Goal: Task Accomplishment & Management: Manage account settings

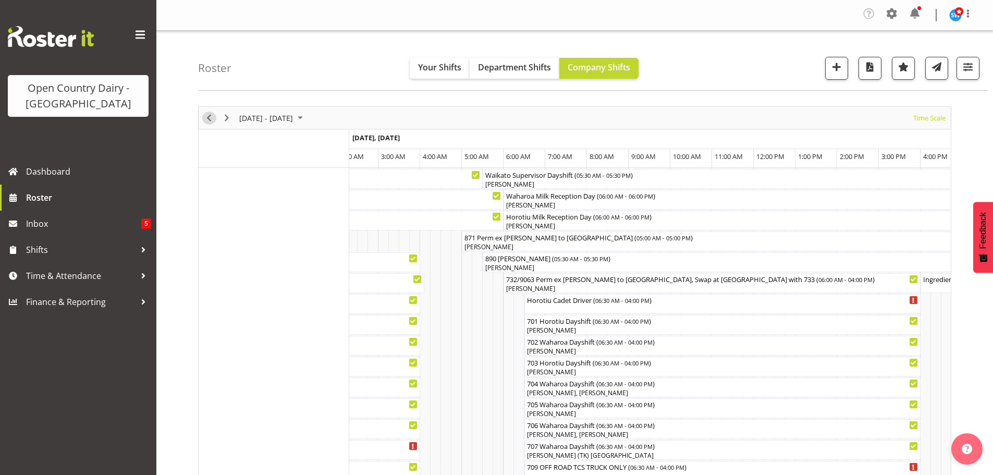
click at [210, 118] on span "Previous" at bounding box center [209, 117] width 13 height 13
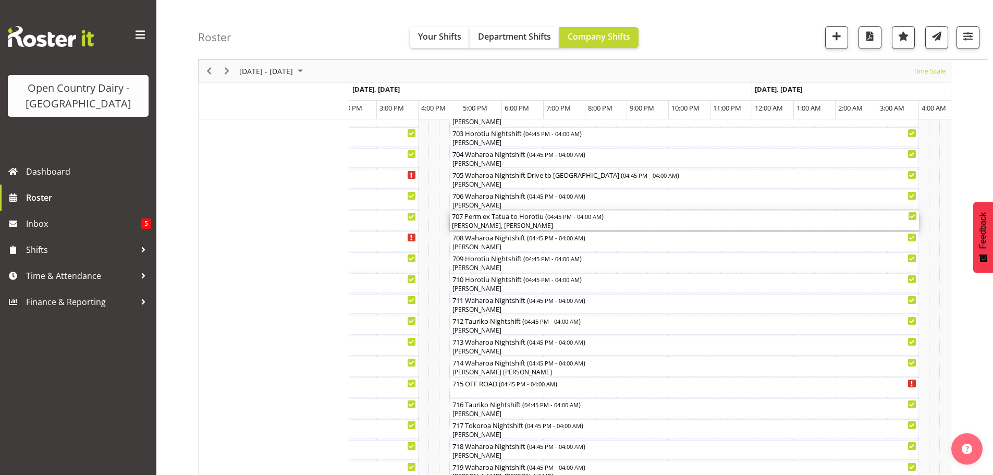
click at [498, 224] on div "[PERSON_NAME], [PERSON_NAME]" at bounding box center [684, 225] width 465 height 9
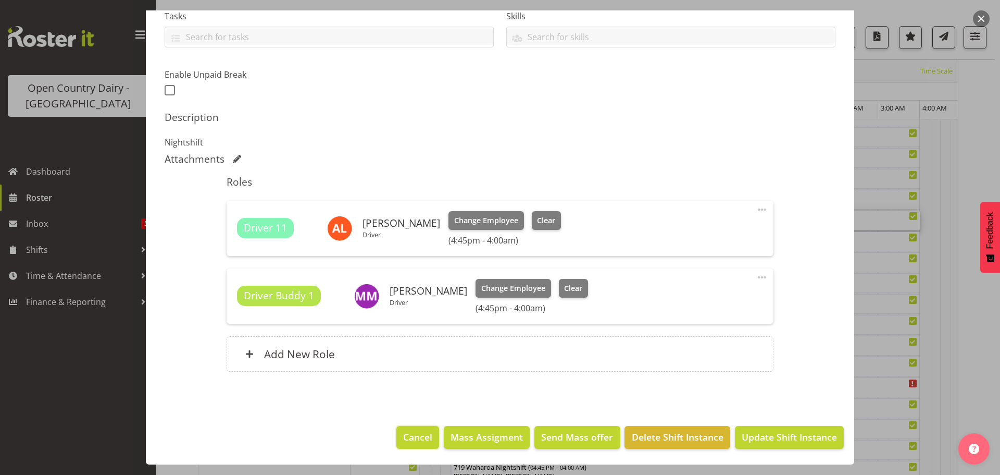
click at [411, 440] on span "Cancel" at bounding box center [417, 437] width 29 height 14
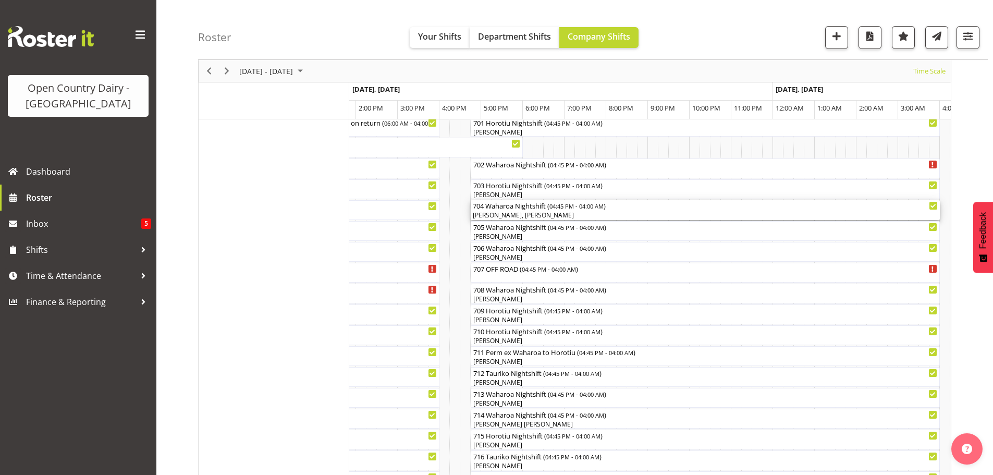
click at [517, 215] on div "[PERSON_NAME], [PERSON_NAME]" at bounding box center [705, 214] width 465 height 9
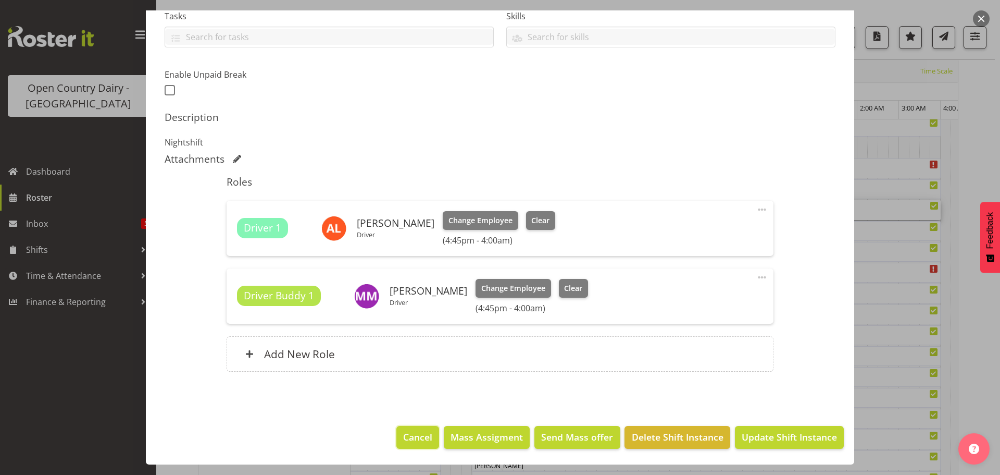
click at [418, 439] on span "Cancel" at bounding box center [417, 437] width 29 height 14
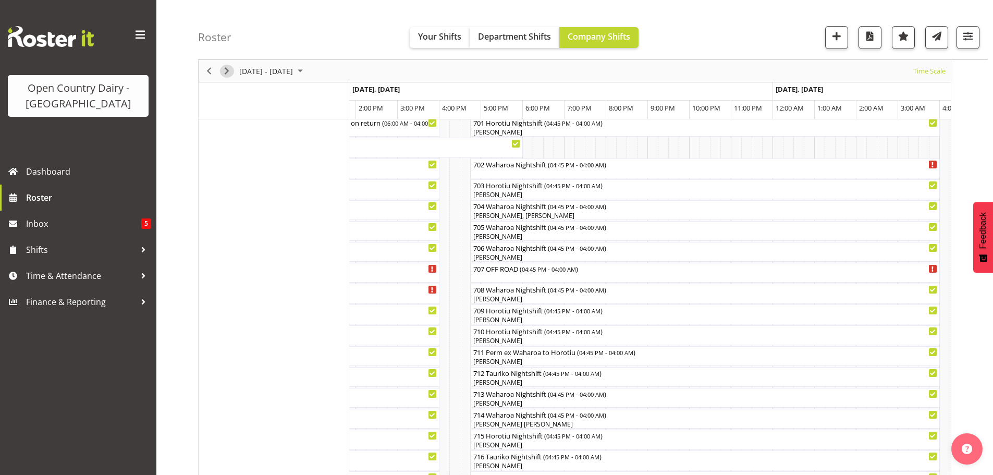
click at [223, 69] on span "Next" at bounding box center [226, 71] width 13 height 13
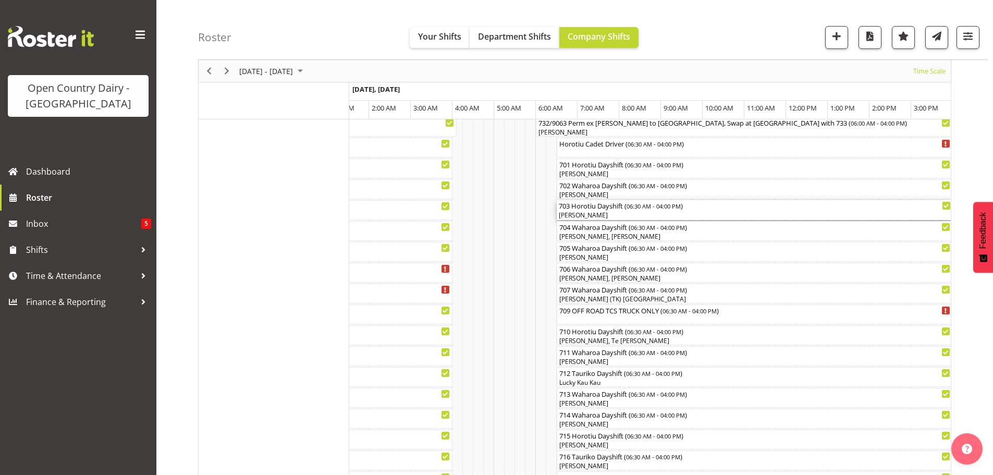
click at [633, 216] on div "[PERSON_NAME]" at bounding box center [755, 214] width 392 height 9
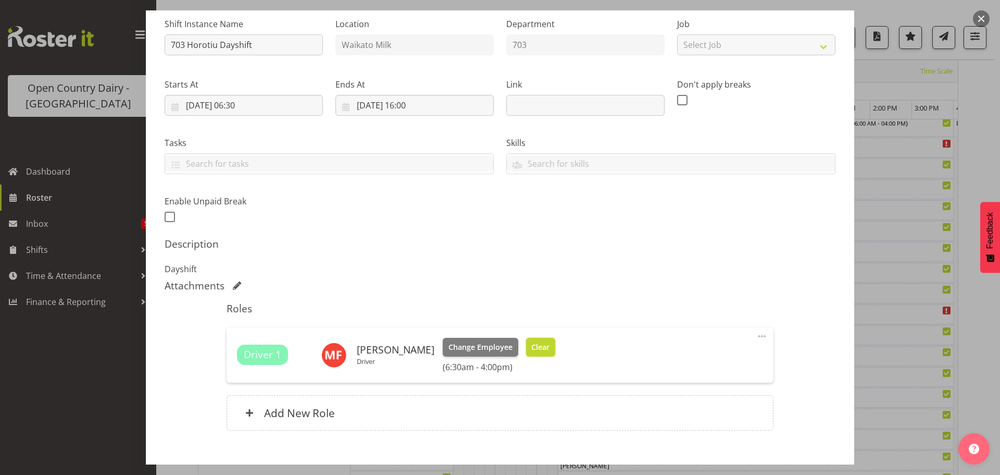
click at [535, 346] on span "Clear" at bounding box center [540, 346] width 18 height 11
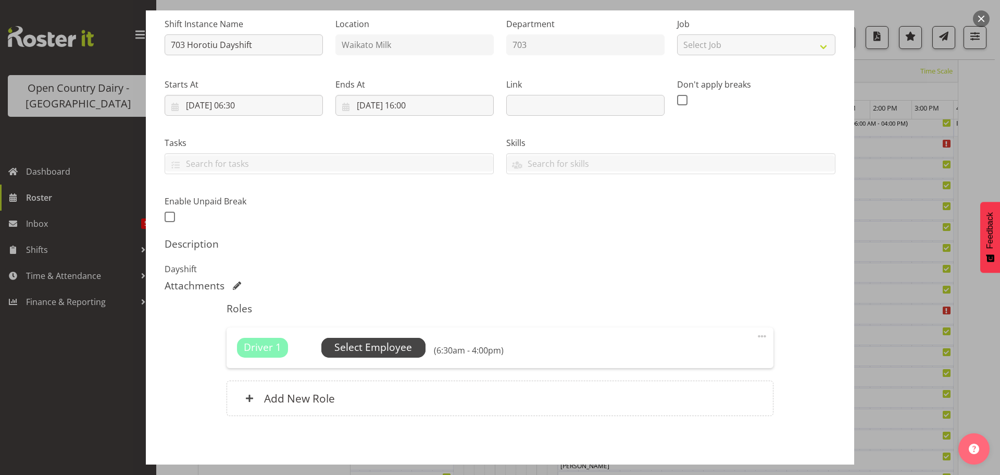
click at [361, 348] on span "Select Employee" at bounding box center [373, 347] width 78 height 15
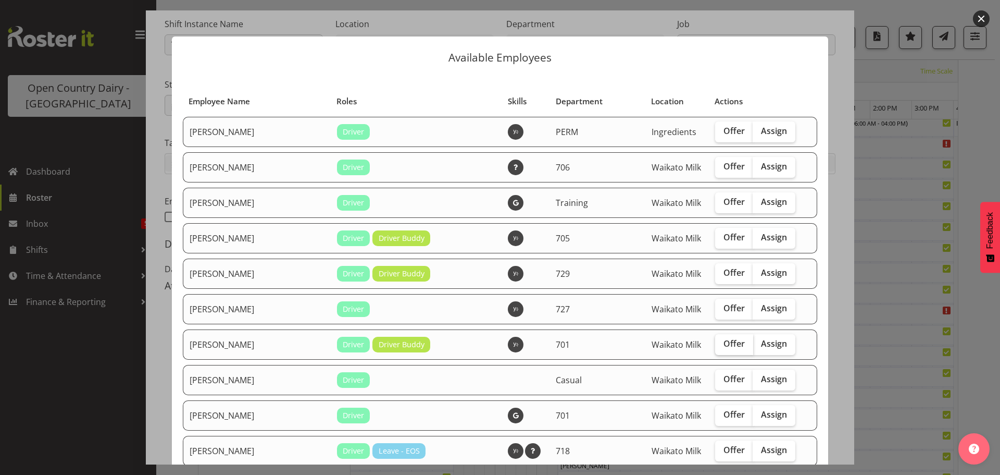
click at [724, 343] on span "Offer" at bounding box center [734, 343] width 21 height 10
click at [721, 343] on input "Offer" at bounding box center [718, 343] width 7 height 7
checkbox input "true"
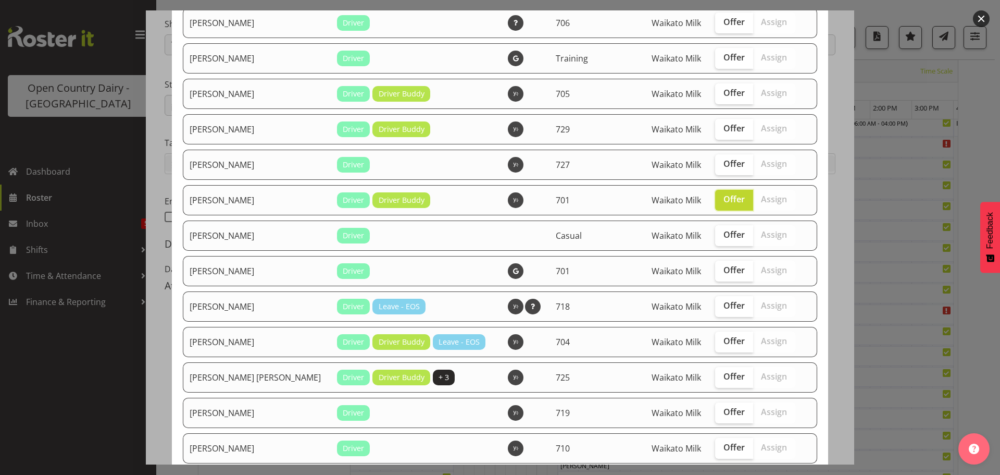
scroll to position [156, 0]
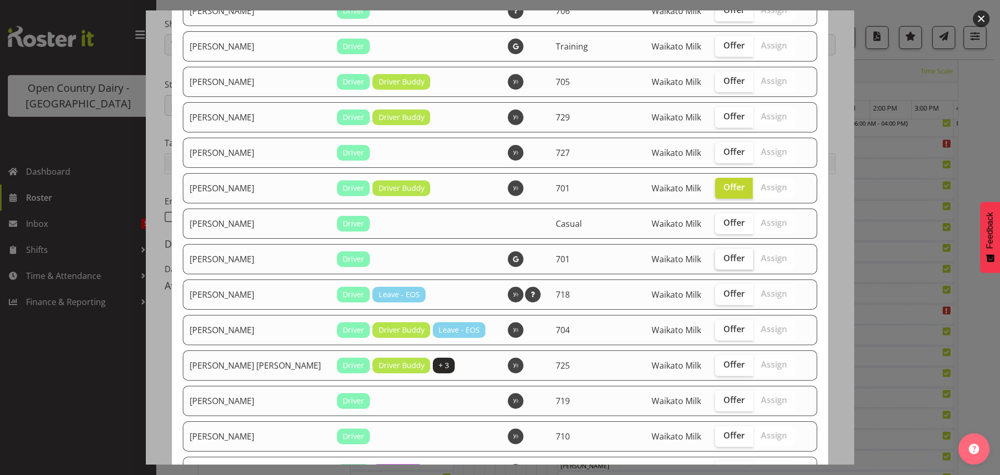
click at [724, 256] on span "Offer" at bounding box center [734, 258] width 21 height 10
click at [715, 256] on input "Offer" at bounding box center [718, 258] width 7 height 7
checkbox input "true"
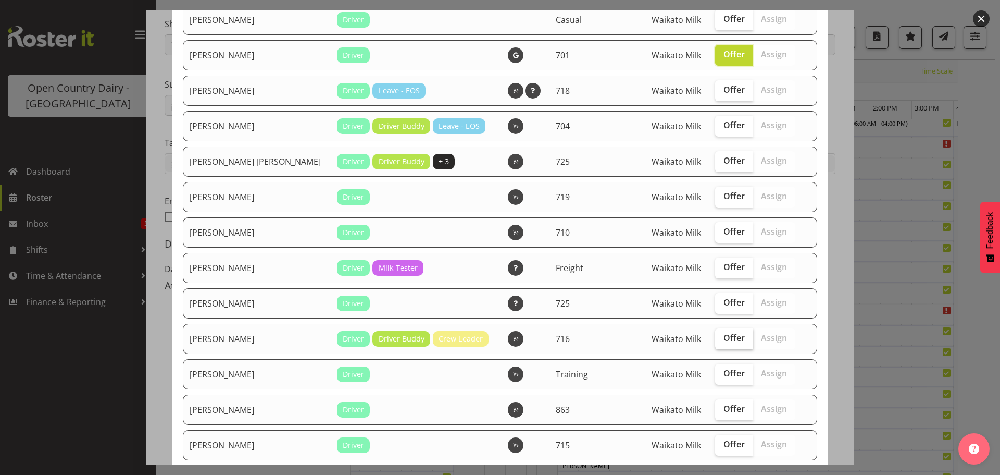
scroll to position [365, 0]
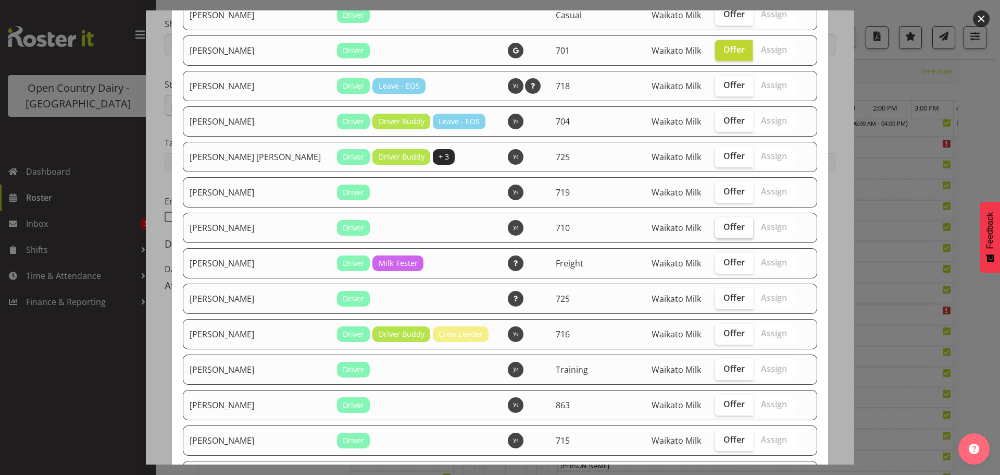
click at [724, 227] on span "Offer" at bounding box center [734, 226] width 21 height 10
click at [717, 227] on input "Offer" at bounding box center [718, 227] width 7 height 7
checkbox input "true"
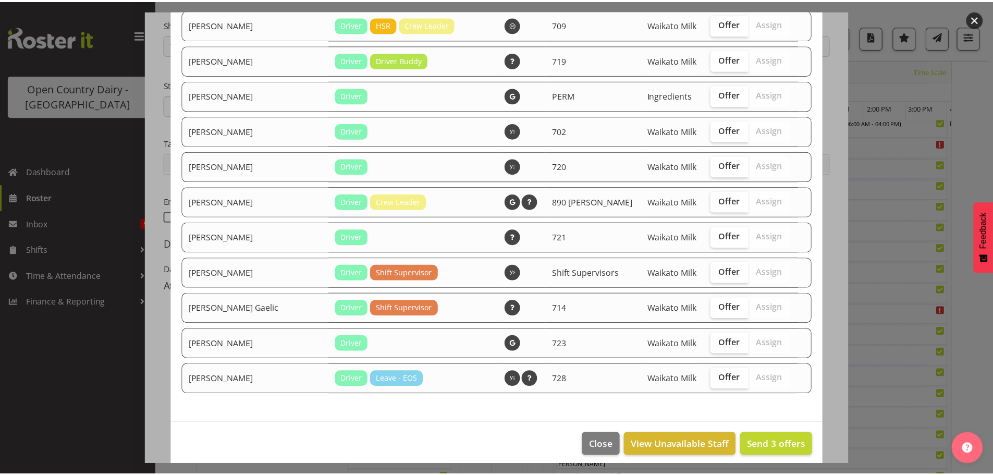
scroll to position [965, 0]
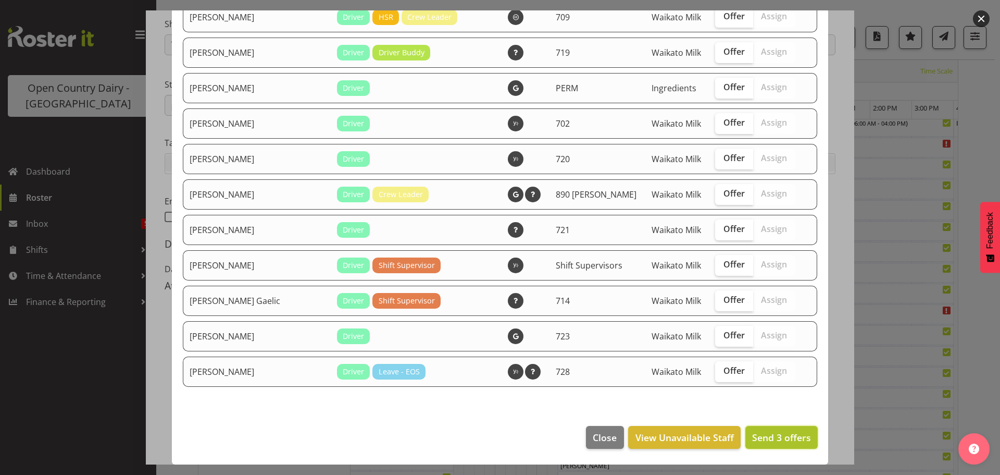
click at [767, 436] on span "Send 3 offers" at bounding box center [781, 437] width 59 height 13
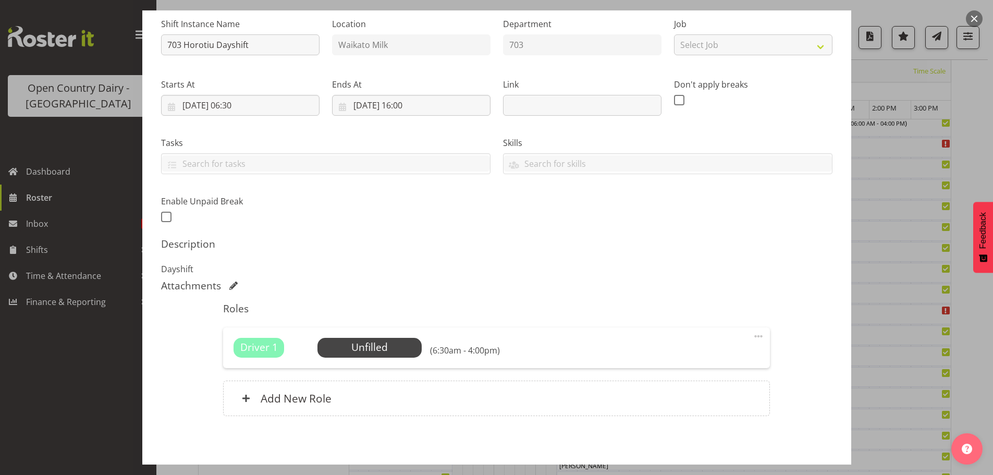
scroll to position [148, 0]
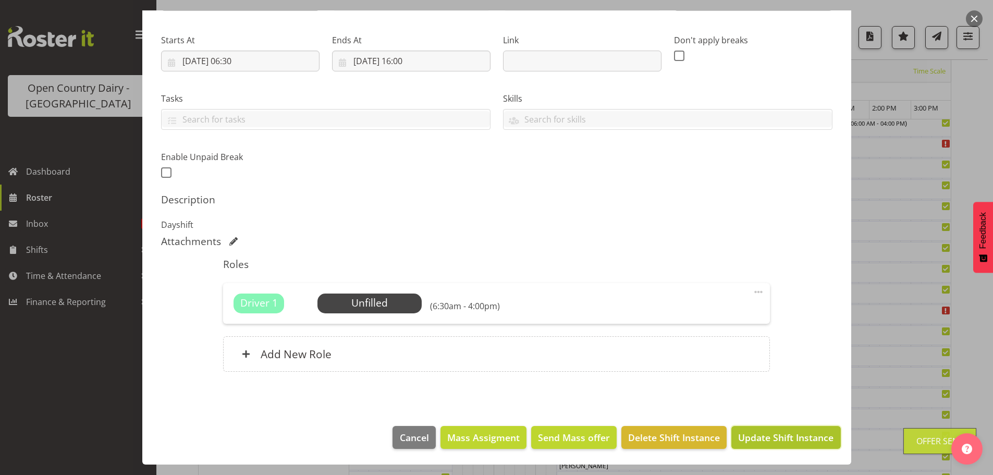
click at [770, 433] on span "Update Shift Instance" at bounding box center [785, 437] width 95 height 14
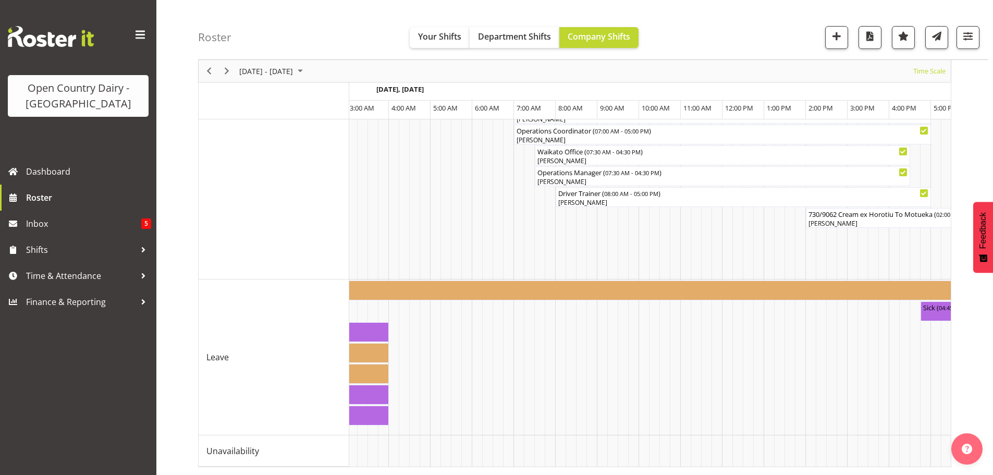
scroll to position [0, 3168]
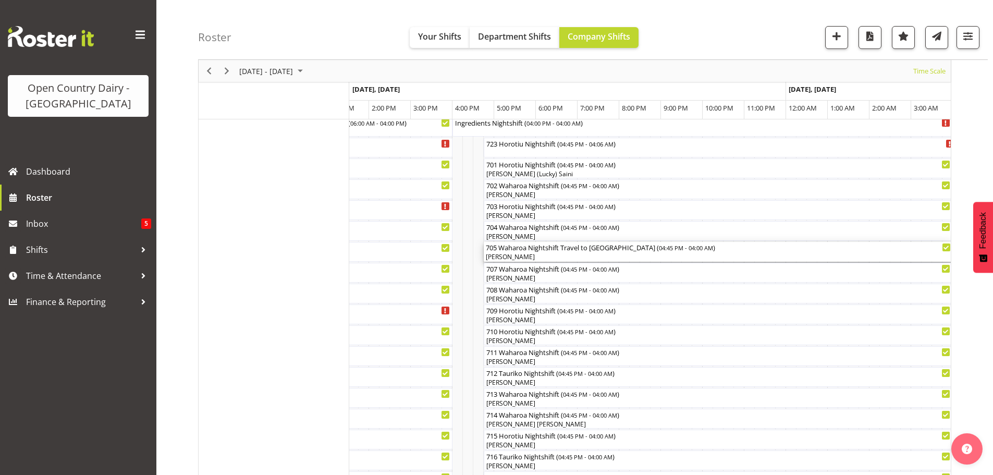
click at [563, 256] on div "[PERSON_NAME]" at bounding box center [718, 256] width 465 height 9
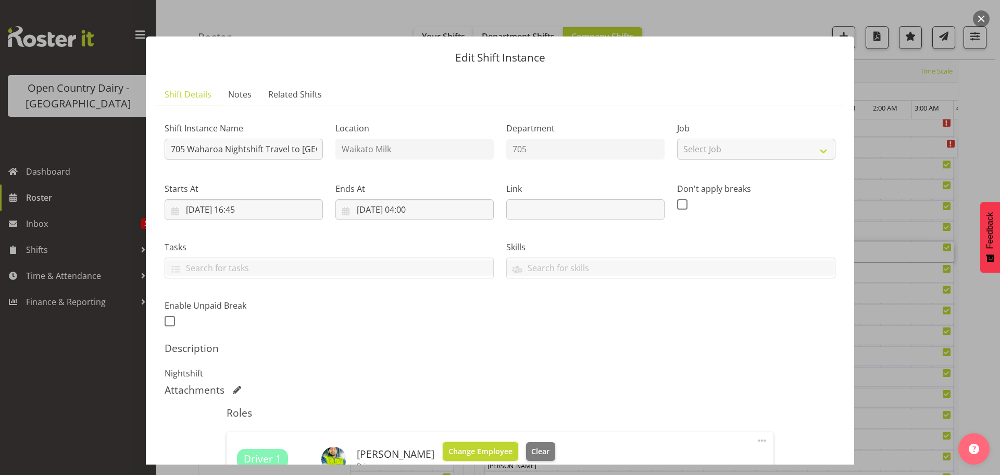
click at [489, 449] on span "Change Employee" at bounding box center [481, 450] width 64 height 11
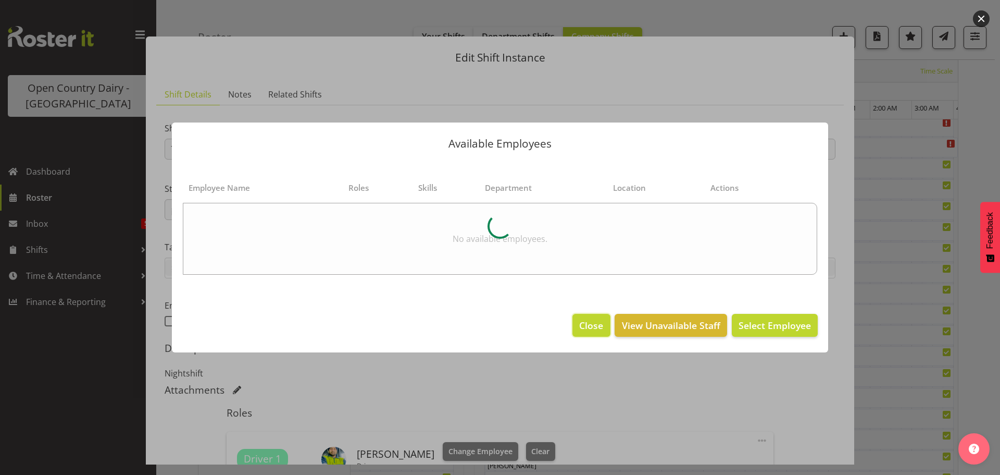
click at [595, 325] on span "Close" at bounding box center [591, 325] width 24 height 14
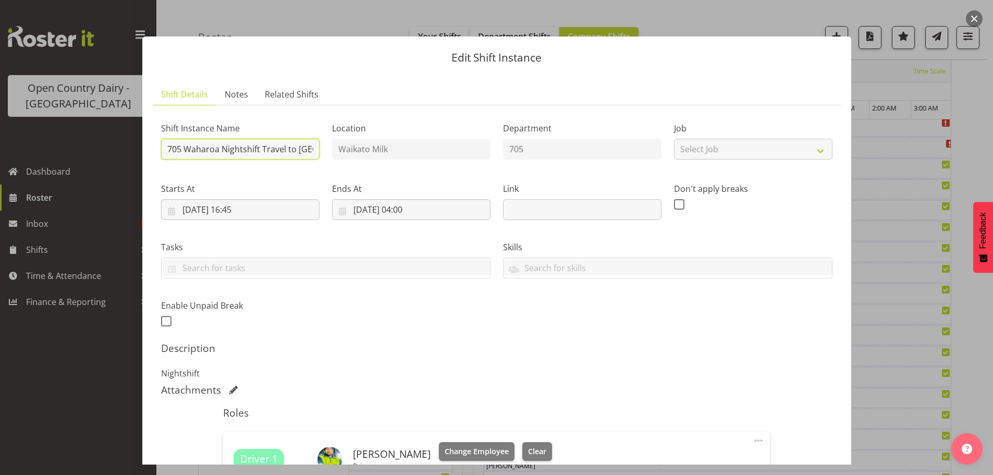
click at [309, 147] on input "705 Waharoa Nightshift Travel to [GEOGRAPHIC_DATA]" at bounding box center [240, 149] width 158 height 21
click at [309, 147] on input "705 Waharoa Nightshift Travel tharoa" at bounding box center [240, 149] width 158 height 21
click at [310, 147] on input "705 Waharoa Nightshift Travel thaa" at bounding box center [240, 149] width 158 height 21
type input "705 Waharoa Nightshift"
click at [530, 449] on span "Clear" at bounding box center [537, 450] width 18 height 11
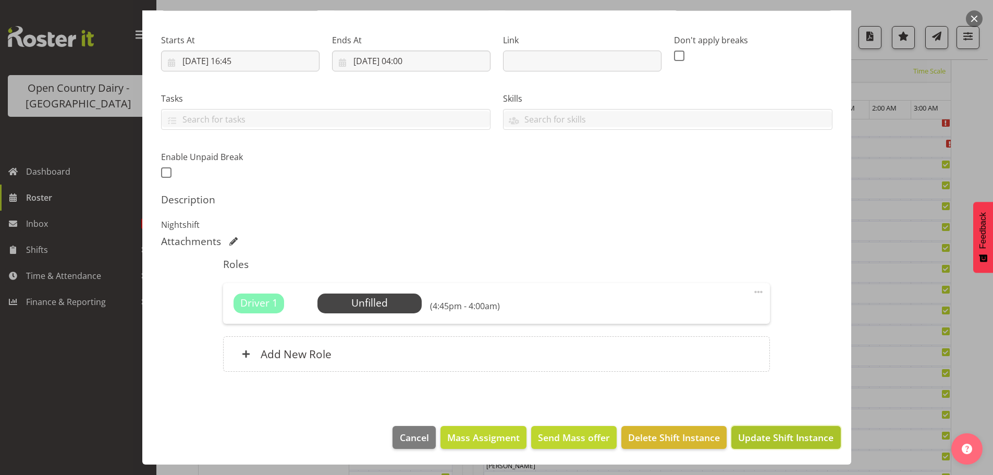
click at [769, 435] on span "Update Shift Instance" at bounding box center [785, 437] width 95 height 14
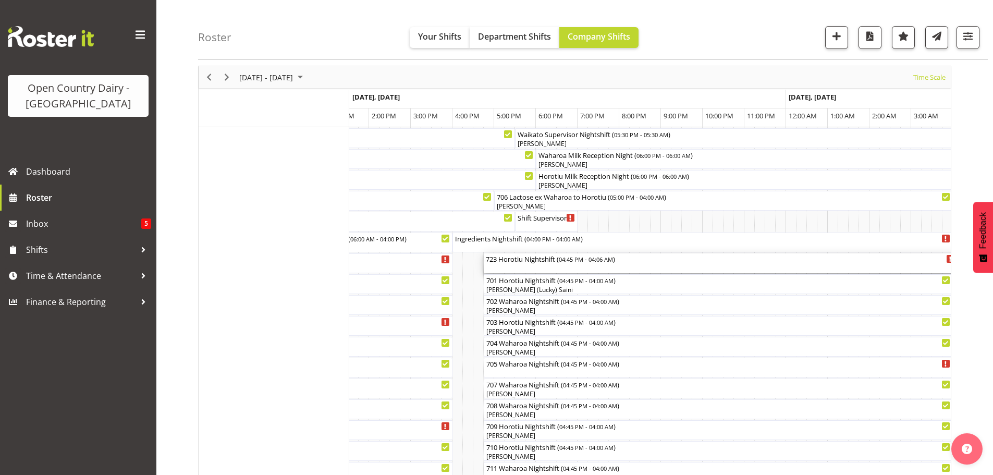
click at [551, 264] on div "723 Horotiu Nightshift ( 04:45 PM - 04:06 AM )" at bounding box center [720, 263] width 469 height 20
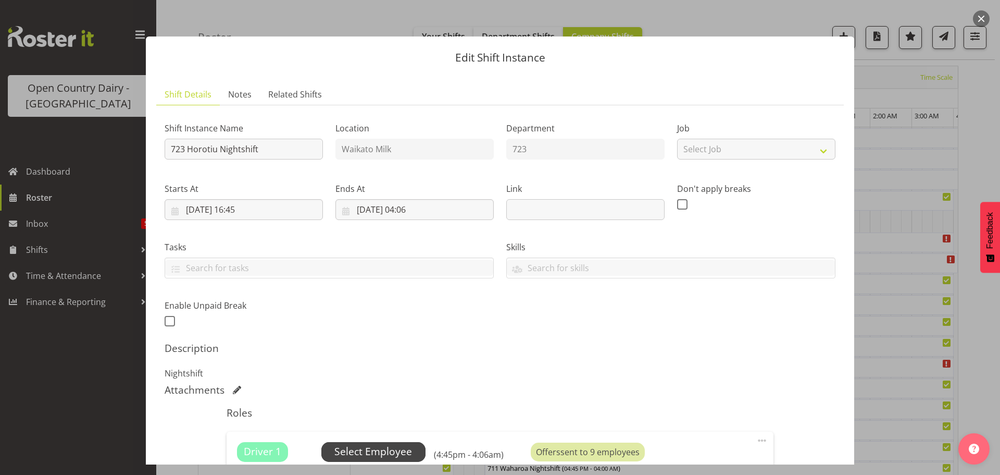
click at [376, 449] on span "Select Employee" at bounding box center [373, 451] width 78 height 15
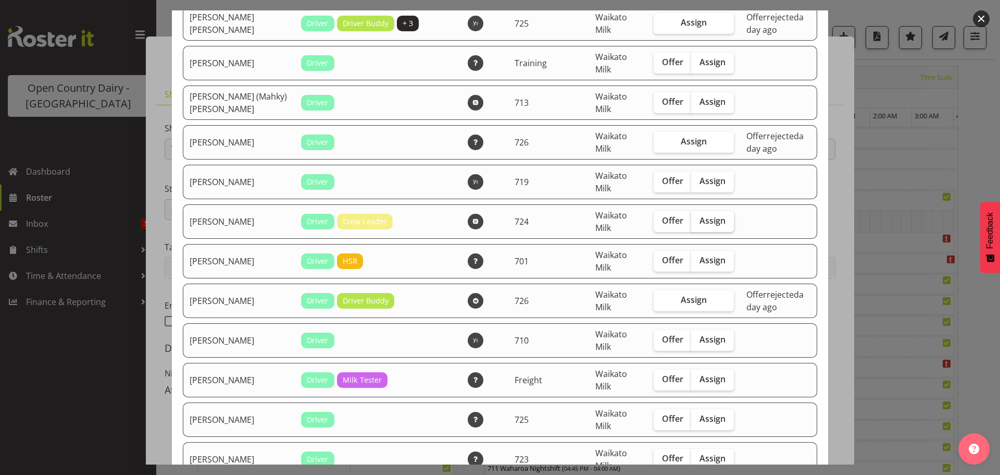
click at [700, 221] on span "Assign" at bounding box center [713, 220] width 26 height 10
click at [691, 221] on input "Assign" at bounding box center [694, 220] width 7 height 7
checkbox input "true"
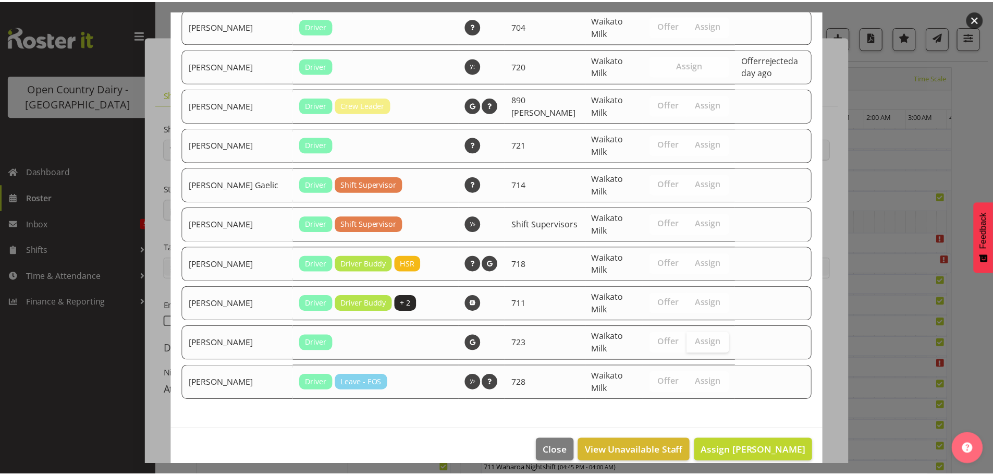
scroll to position [2242, 0]
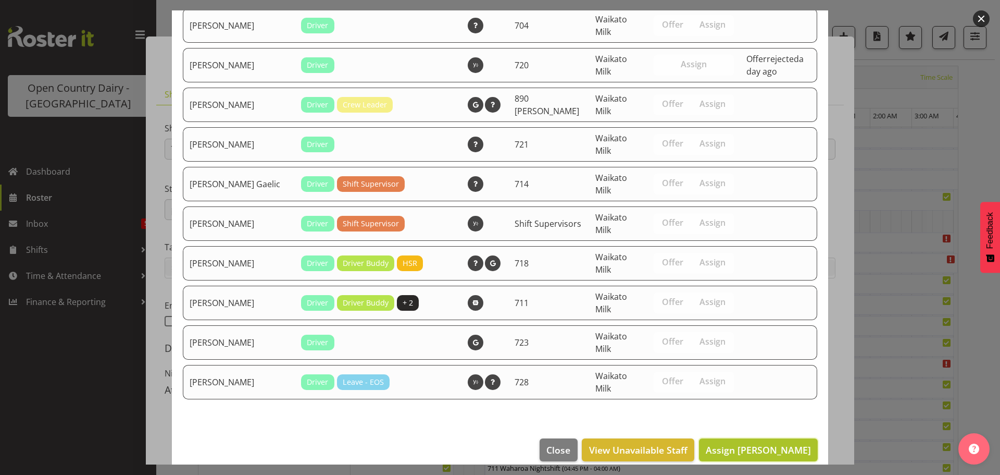
click at [746, 443] on span "Assign [PERSON_NAME]" at bounding box center [758, 449] width 105 height 13
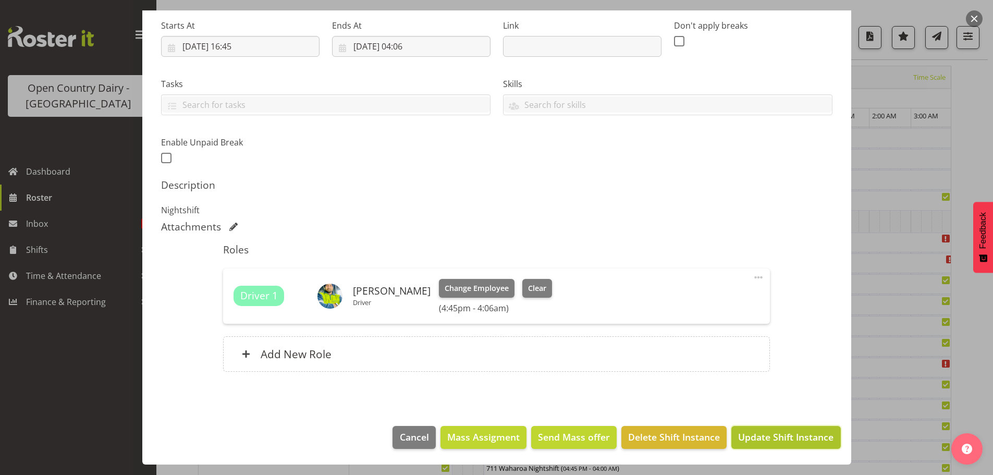
click at [750, 433] on span "Update Shift Instance" at bounding box center [785, 437] width 95 height 14
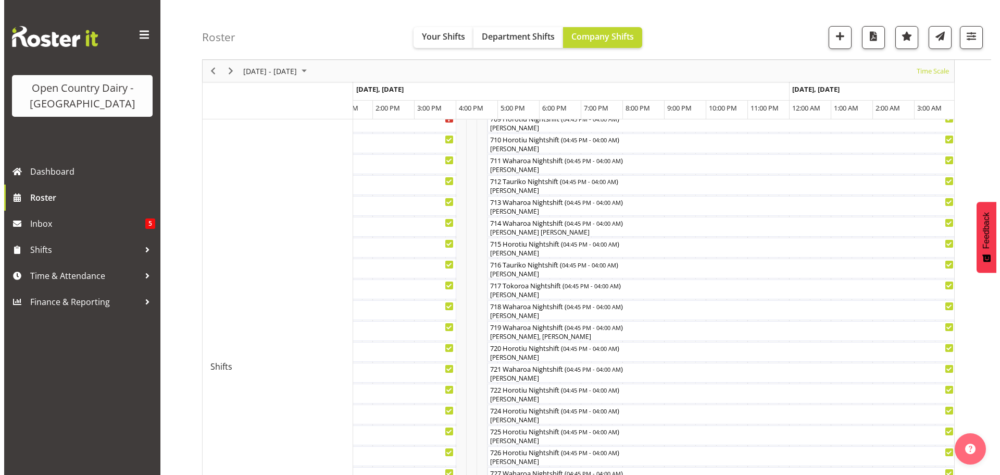
scroll to position [353, 0]
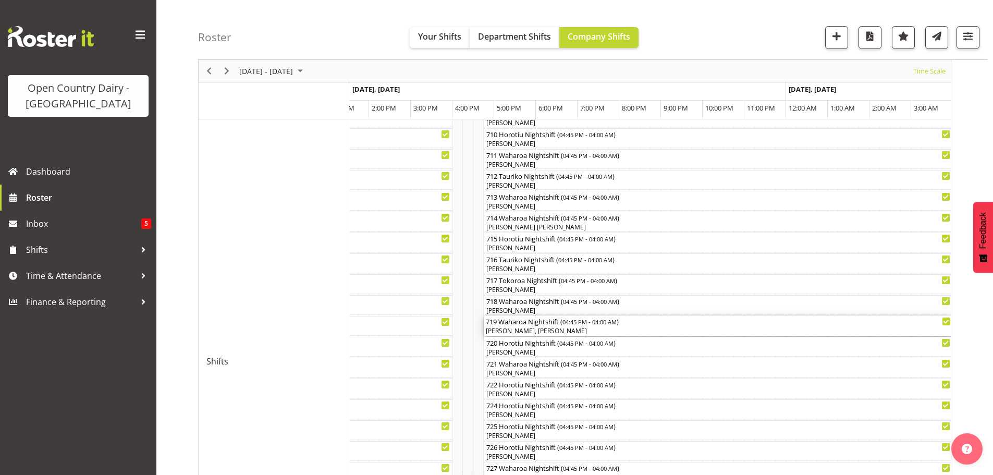
click at [560, 326] on div "719 Waharoa Nightshift ( 04:45 PM - 04:00 AM ) [PERSON_NAME], [PERSON_NAME]" at bounding box center [718, 326] width 465 height 20
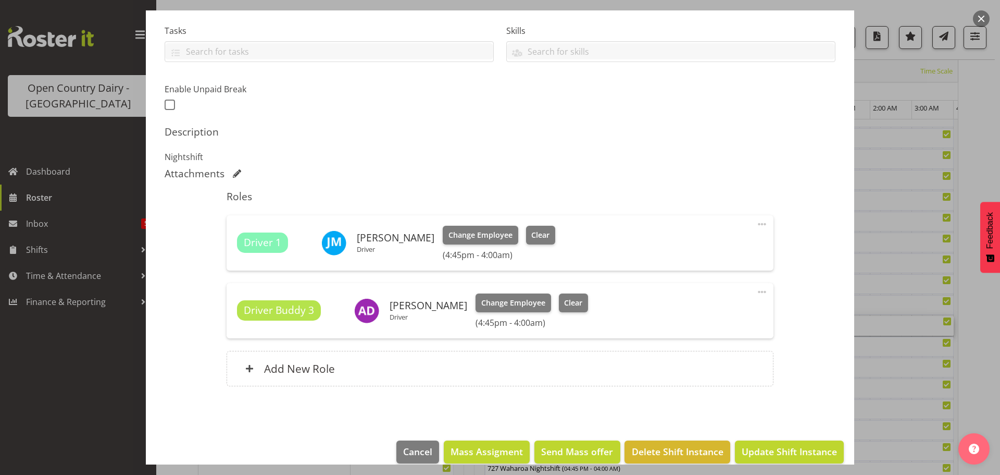
scroll to position [231, 0]
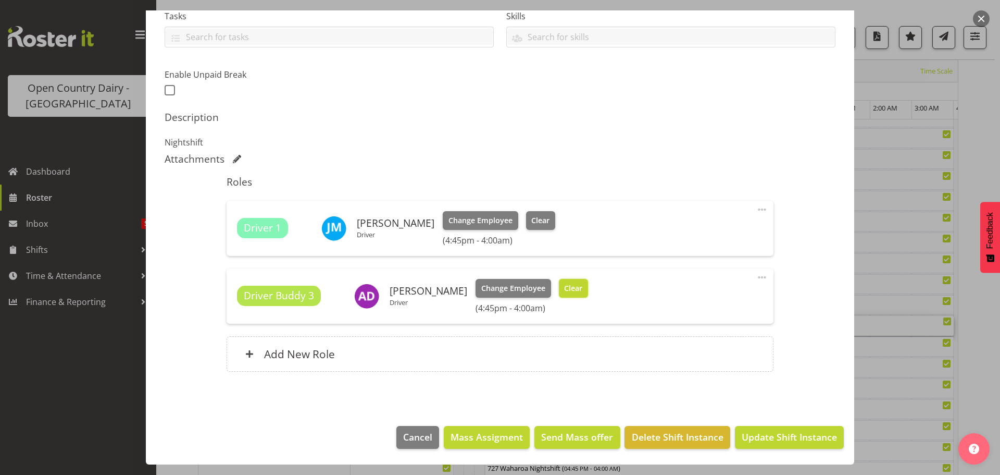
click at [582, 287] on span "Clear" at bounding box center [573, 287] width 18 height 11
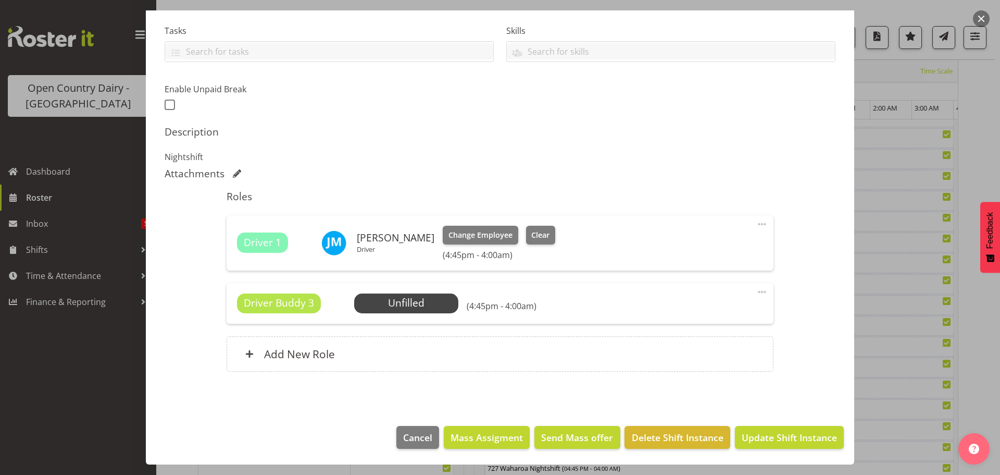
scroll to position [216, 0]
click at [756, 289] on span at bounding box center [762, 292] width 13 height 13
click at [680, 352] on link "Delete" at bounding box center [718, 354] width 100 height 19
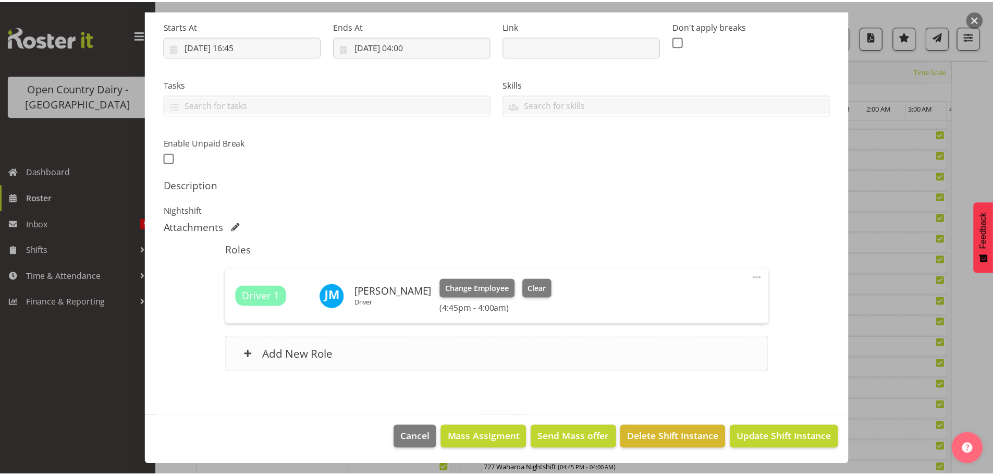
scroll to position [163, 0]
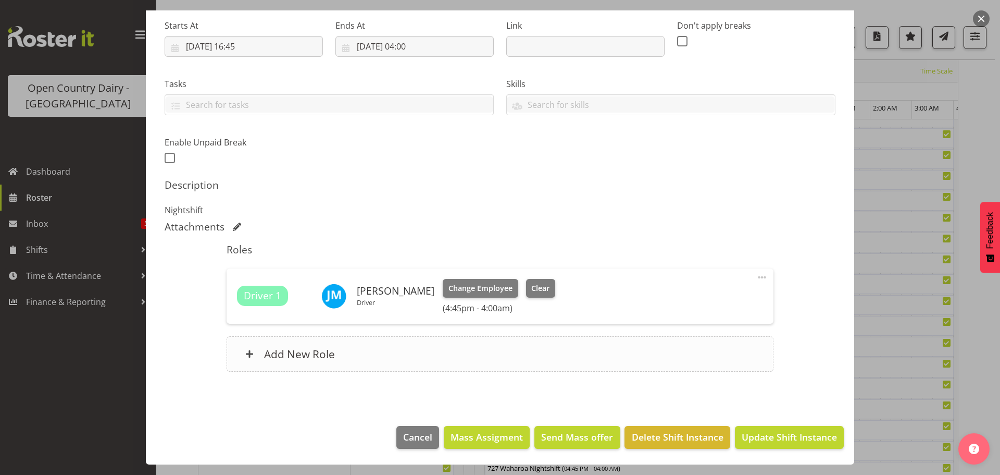
click at [303, 353] on h6 "Add New Role" at bounding box center [299, 354] width 71 height 14
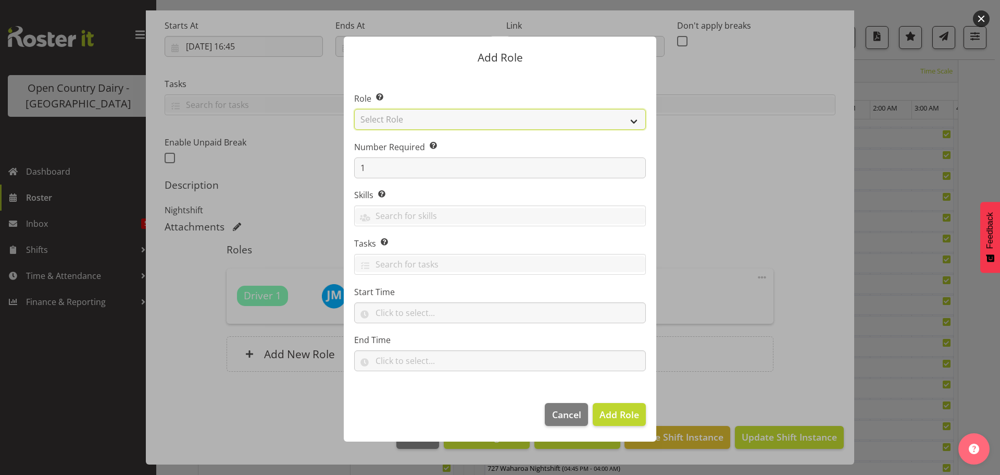
click at [475, 122] on select "Select Role Cadet Driver Crew Leader Driver Driver Buddy Driver Assessor Dayshi…" at bounding box center [500, 119] width 292 height 21
select select "1482"
click at [354, 109] on select "Select Role Cadet Driver Crew Leader Driver Driver Buddy Driver Assessor Dayshi…" at bounding box center [500, 119] width 292 height 21
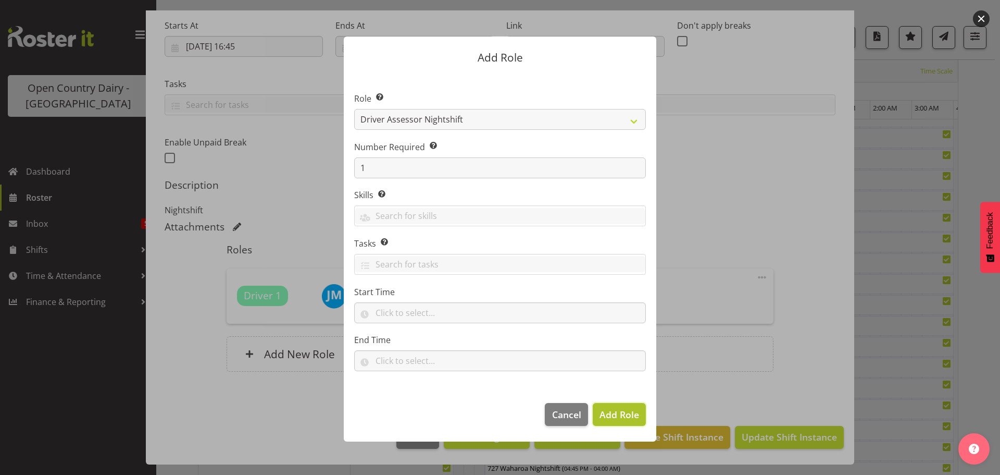
click at [613, 416] on span "Add Role" at bounding box center [620, 414] width 40 height 13
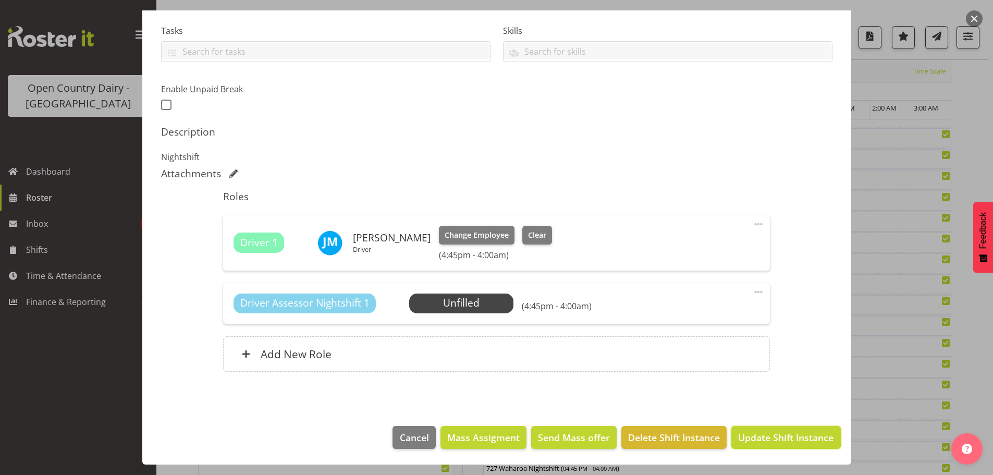
drag, startPoint x: 774, startPoint y: 436, endPoint x: 768, endPoint y: 431, distance: 8.1
click at [774, 436] on span "Update Shift Instance" at bounding box center [785, 437] width 95 height 14
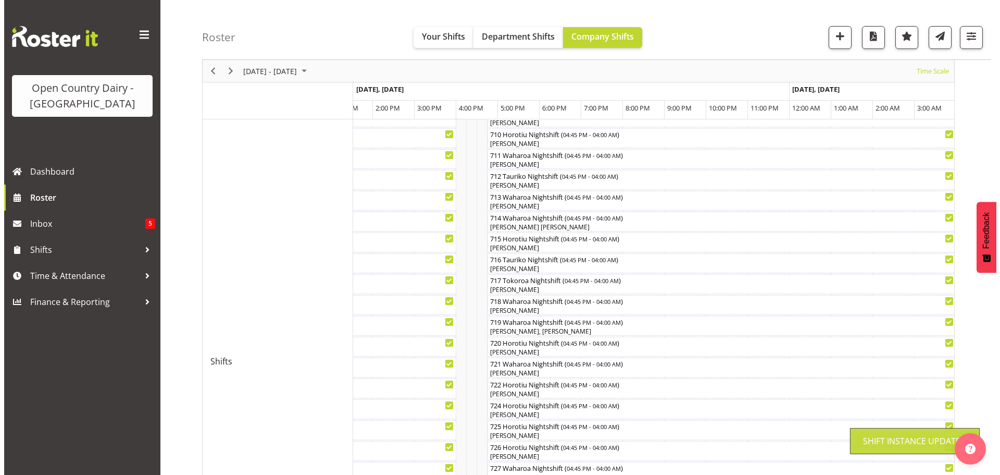
scroll to position [41, 0]
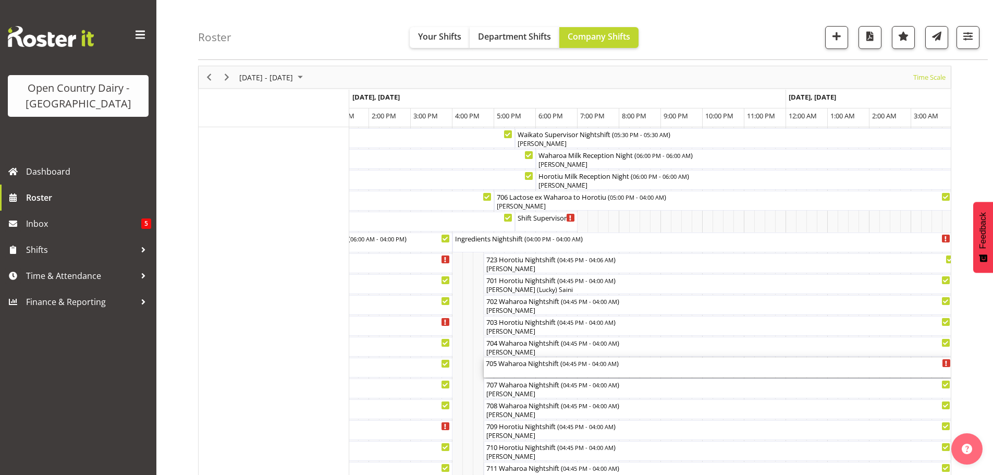
click at [547, 370] on div "705 Waharoa Nightshift ( 04:45 PM - 04:00 AM )" at bounding box center [718, 367] width 465 height 20
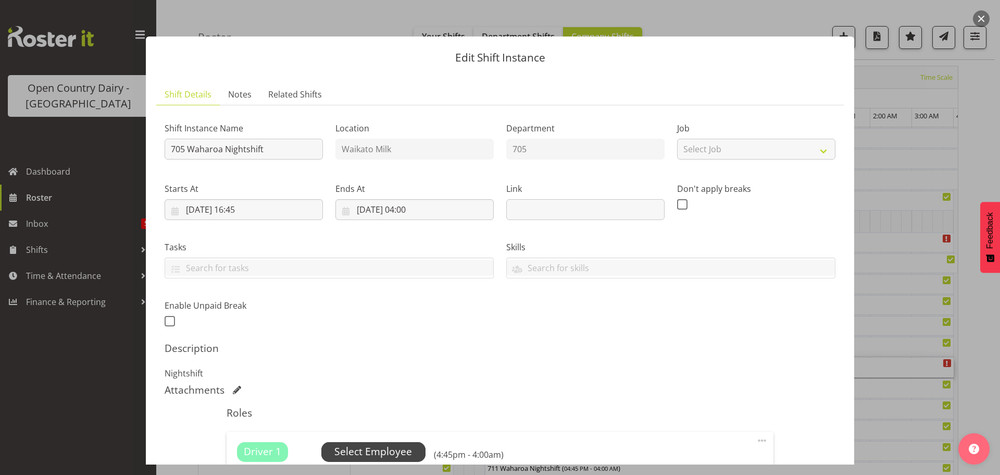
click at [368, 451] on span "Select Employee" at bounding box center [373, 451] width 78 height 15
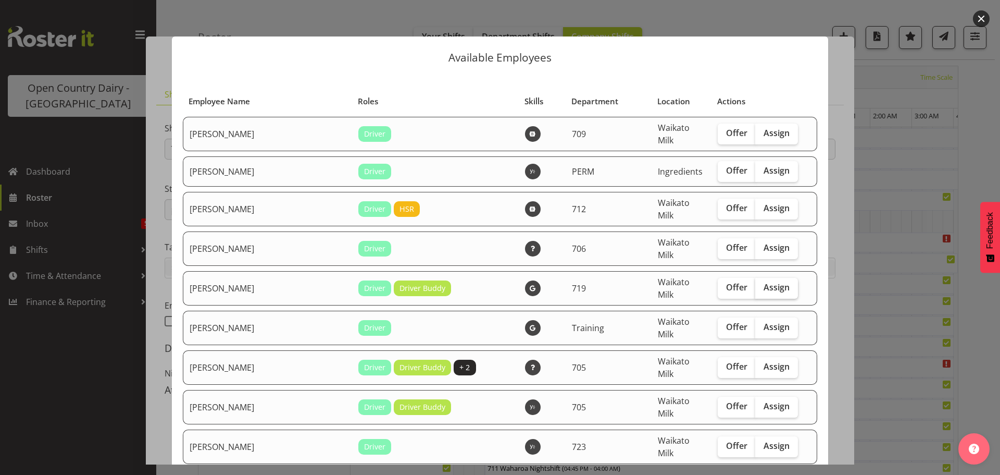
click at [764, 282] on span "Assign" at bounding box center [777, 287] width 26 height 10
click at [755, 284] on input "Assign" at bounding box center [758, 287] width 7 height 7
checkbox input "true"
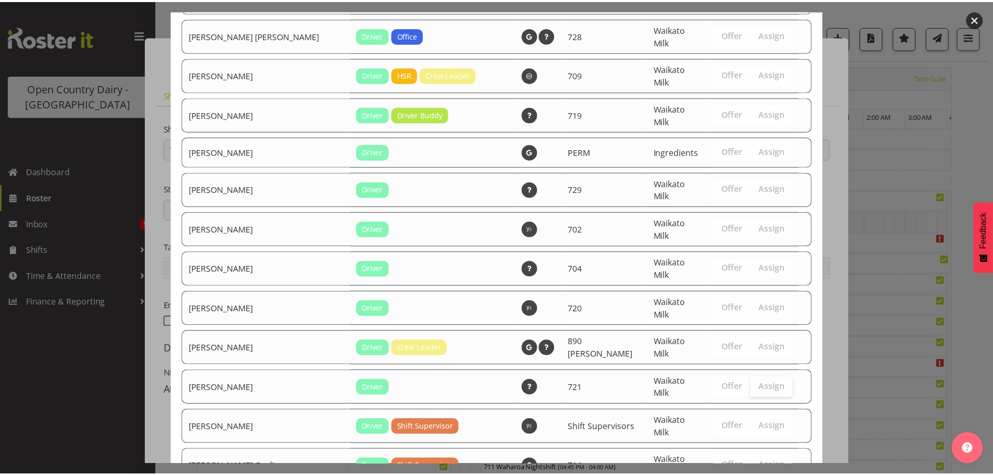
scroll to position [1992, 0]
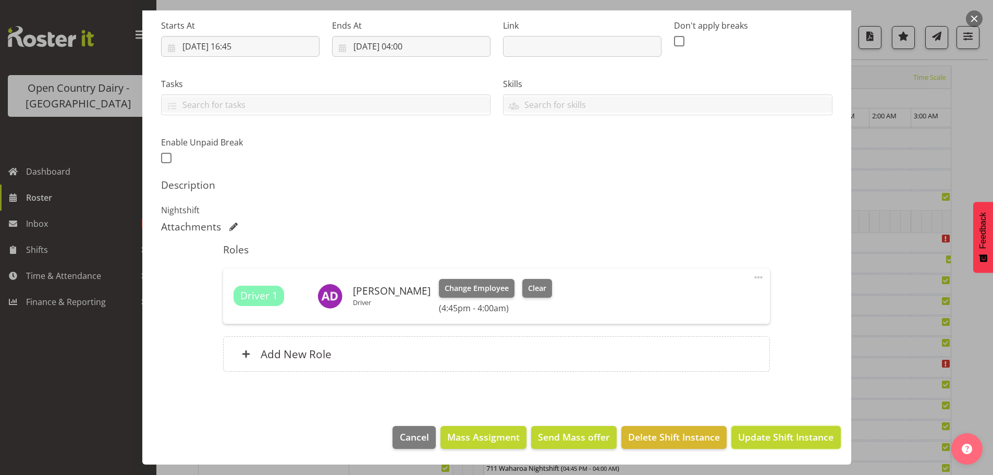
click at [765, 434] on span "Update Shift Instance" at bounding box center [785, 437] width 95 height 14
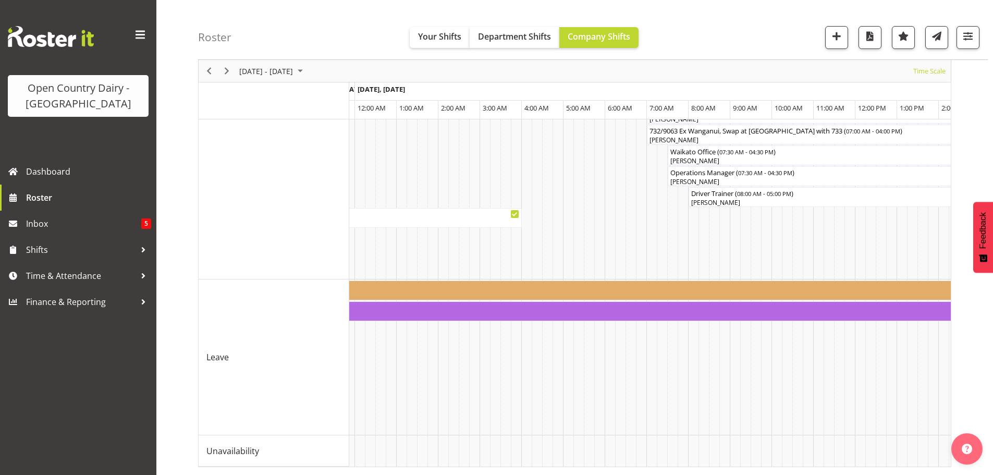
scroll to position [0, 3956]
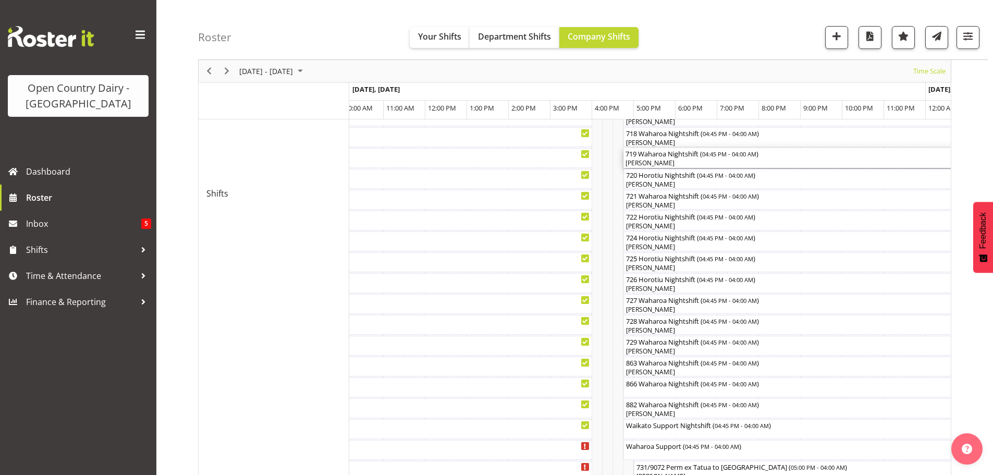
click at [680, 164] on div "[PERSON_NAME]" at bounding box center [857, 162] width 465 height 9
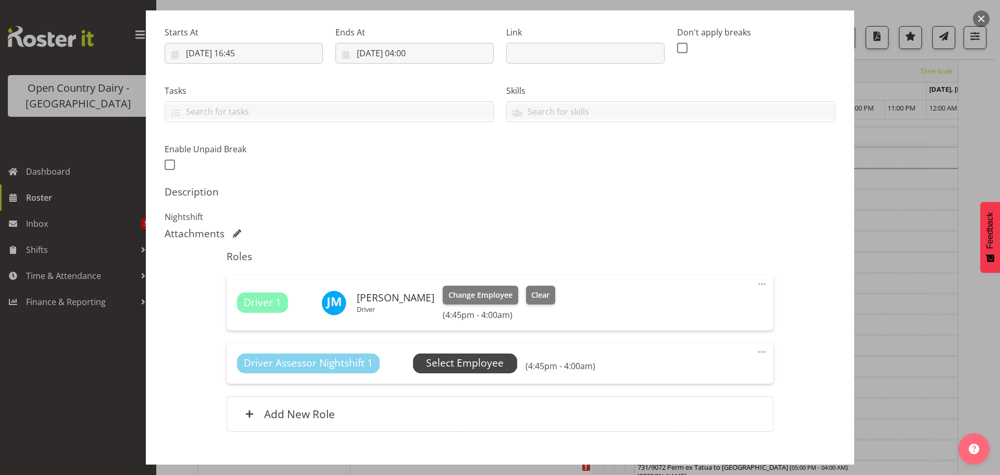
click at [466, 365] on span "Select Employee" at bounding box center [465, 362] width 78 height 15
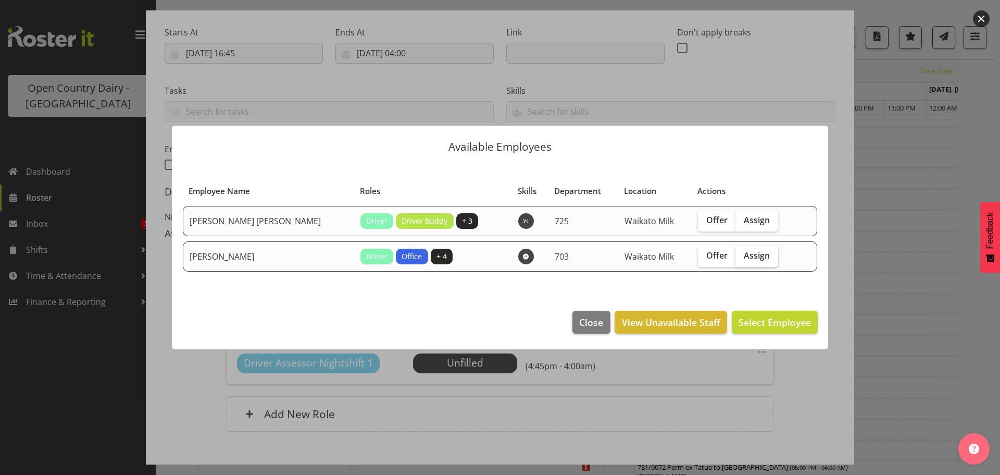
click at [747, 256] on span "Assign" at bounding box center [757, 255] width 26 height 10
click at [742, 256] on input "Assign" at bounding box center [739, 255] width 7 height 7
checkbox input "true"
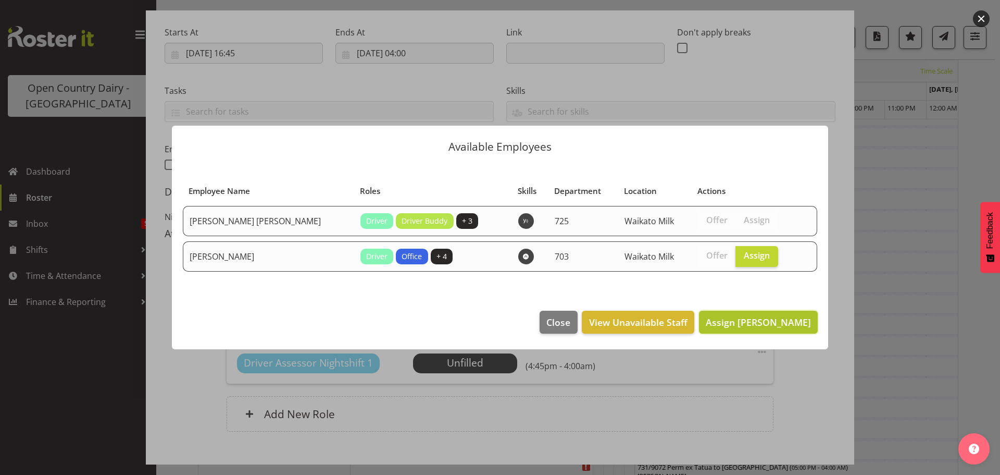
click at [766, 321] on span "Assign [PERSON_NAME]" at bounding box center [758, 322] width 105 height 13
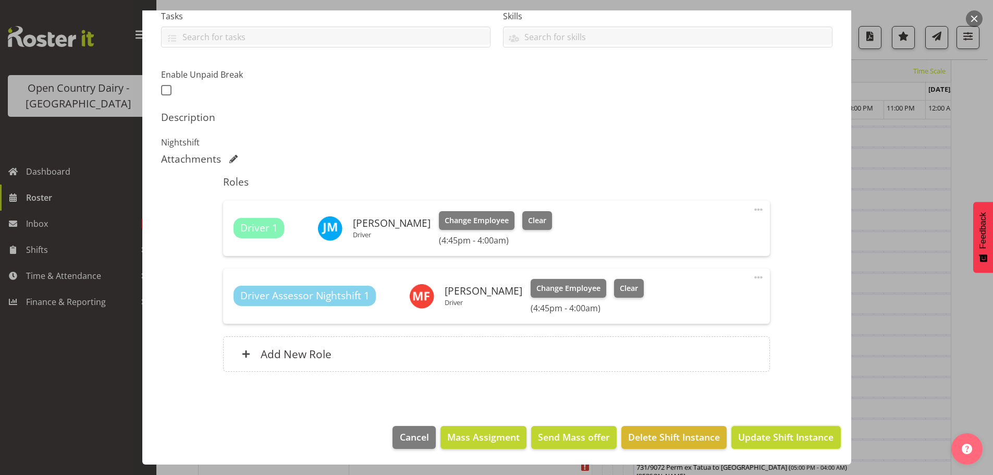
click at [771, 434] on span "Update Shift Instance" at bounding box center [785, 437] width 95 height 14
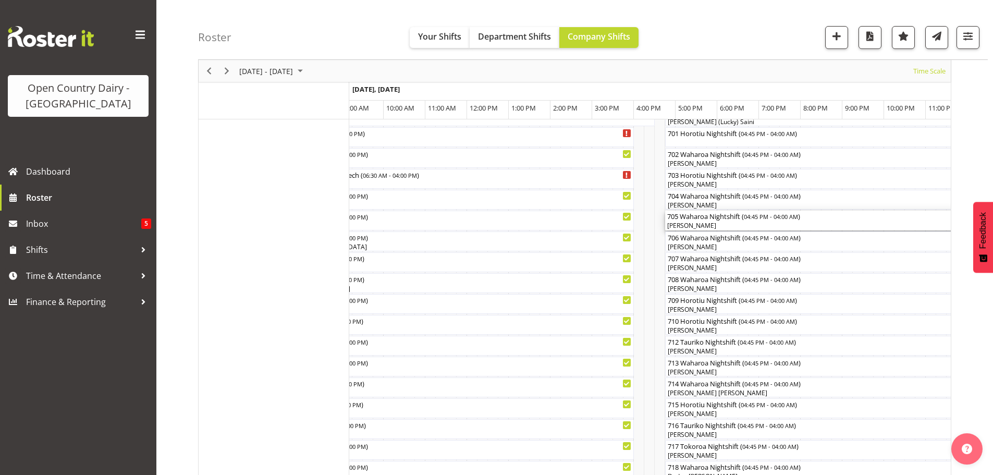
click at [742, 227] on div "[PERSON_NAME]" at bounding box center [899, 225] width 465 height 9
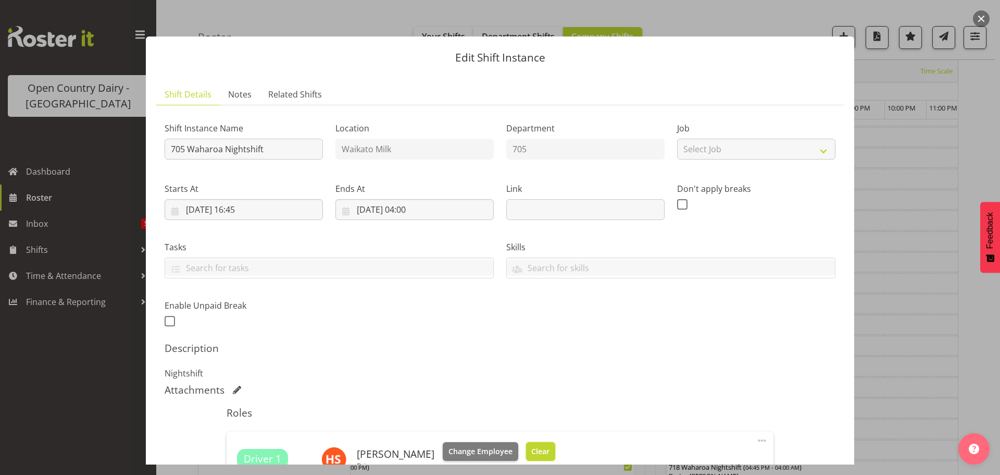
click at [531, 450] on span "Clear" at bounding box center [540, 450] width 18 height 11
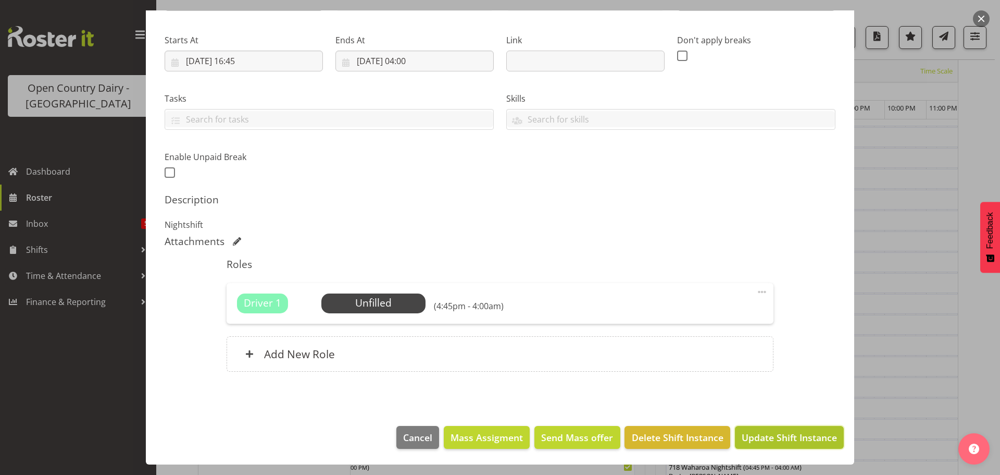
click at [781, 439] on span "Update Shift Instance" at bounding box center [789, 437] width 95 height 14
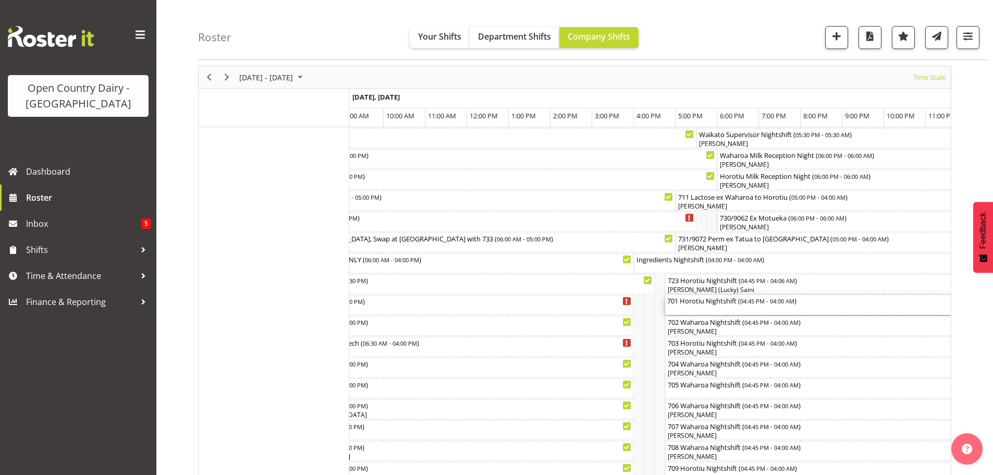
click at [716, 309] on div "701 Horotiu Nightshift ( 04:45 PM - 04:00 AM )" at bounding box center [899, 305] width 465 height 20
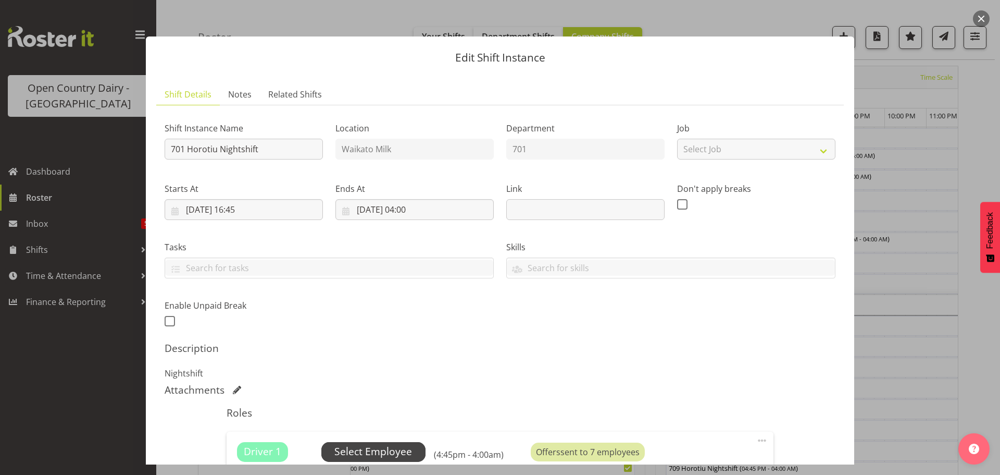
click at [375, 447] on span "Select Employee" at bounding box center [373, 451] width 78 height 15
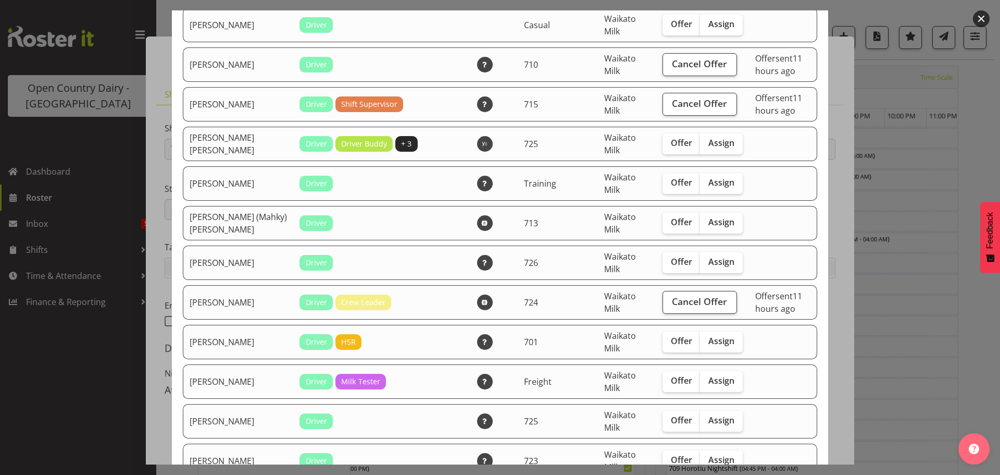
scroll to position [469, 0]
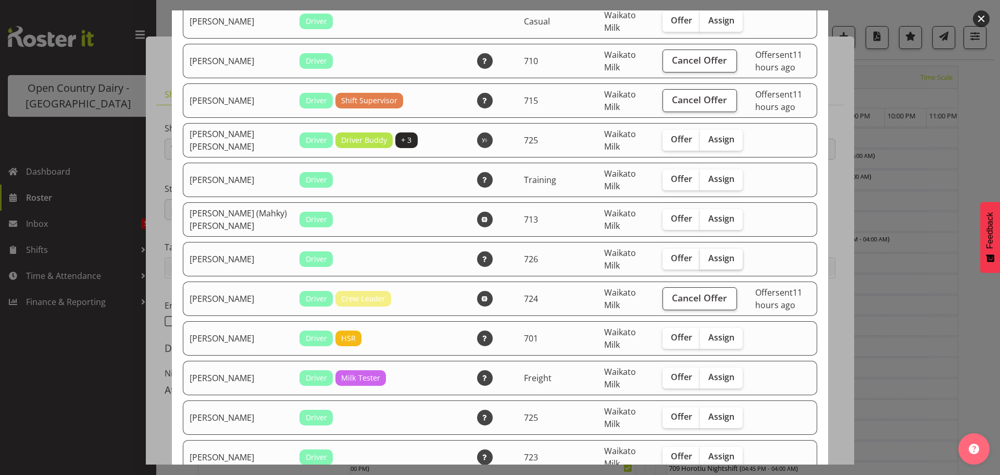
click at [709, 258] on span "Assign" at bounding box center [722, 258] width 26 height 10
click at [701, 258] on input "Assign" at bounding box center [703, 258] width 7 height 7
checkbox input "true"
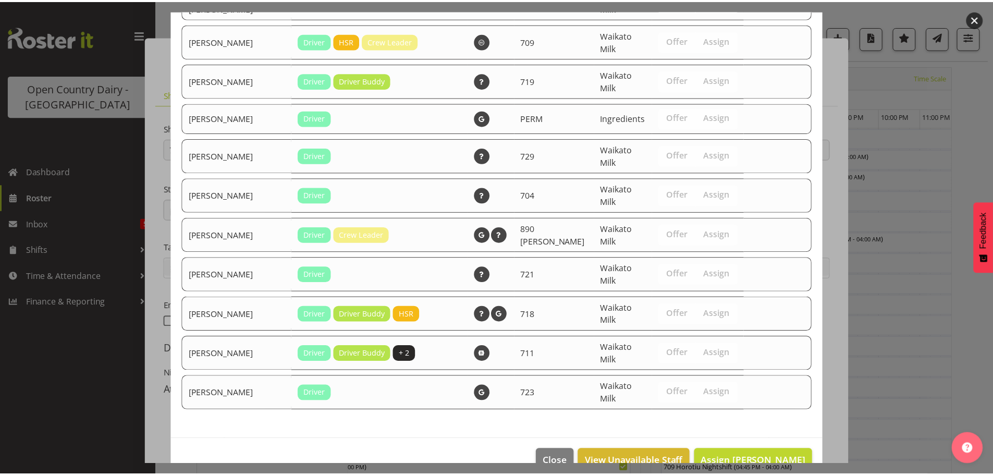
scroll to position [1336, 0]
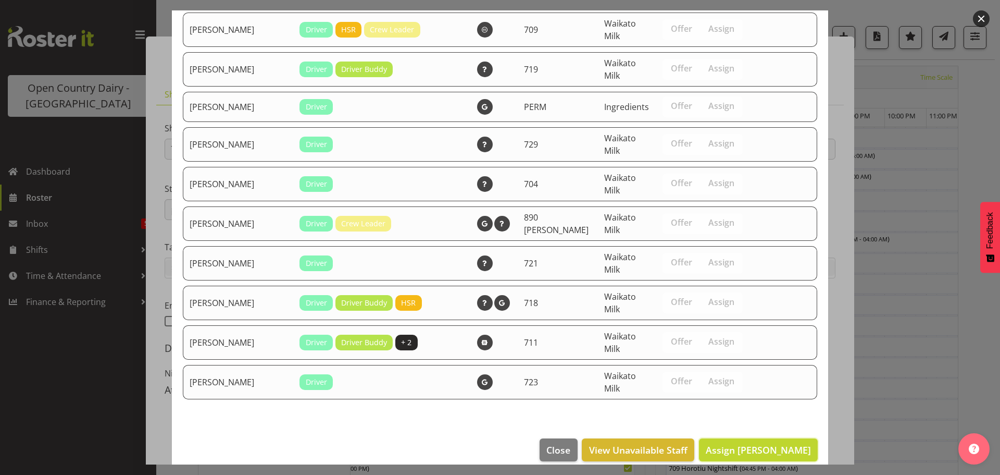
drag, startPoint x: 739, startPoint y: 441, endPoint x: 738, endPoint y: 432, distance: 8.9
click at [739, 443] on span "Assign [PERSON_NAME]" at bounding box center [758, 449] width 105 height 13
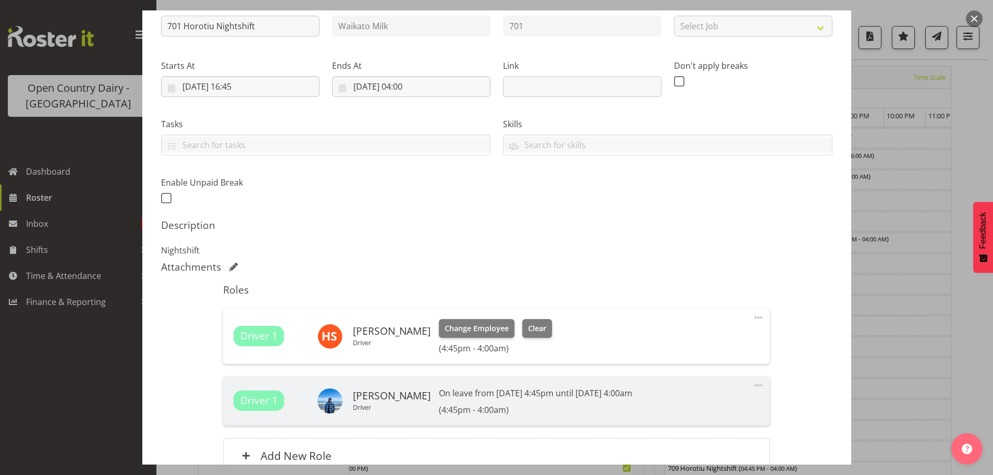
scroll to position [208, 0]
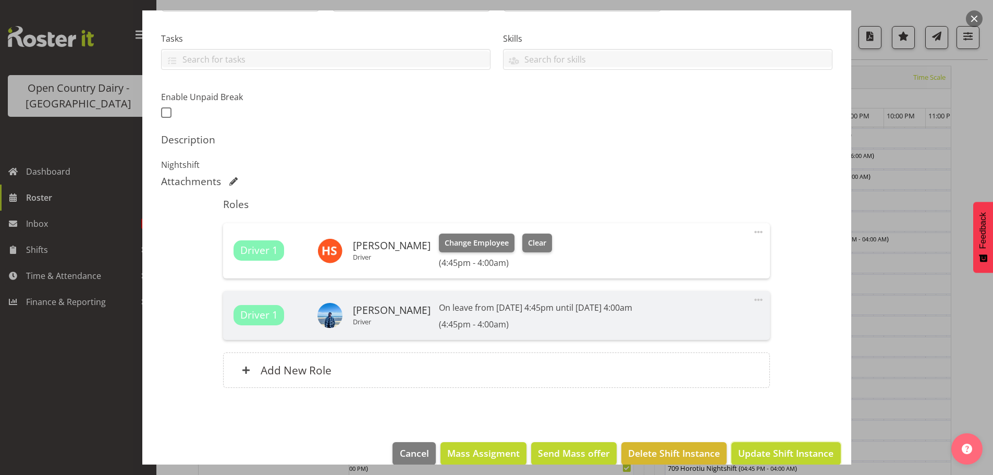
click at [752, 449] on span "Update Shift Instance" at bounding box center [785, 453] width 95 height 14
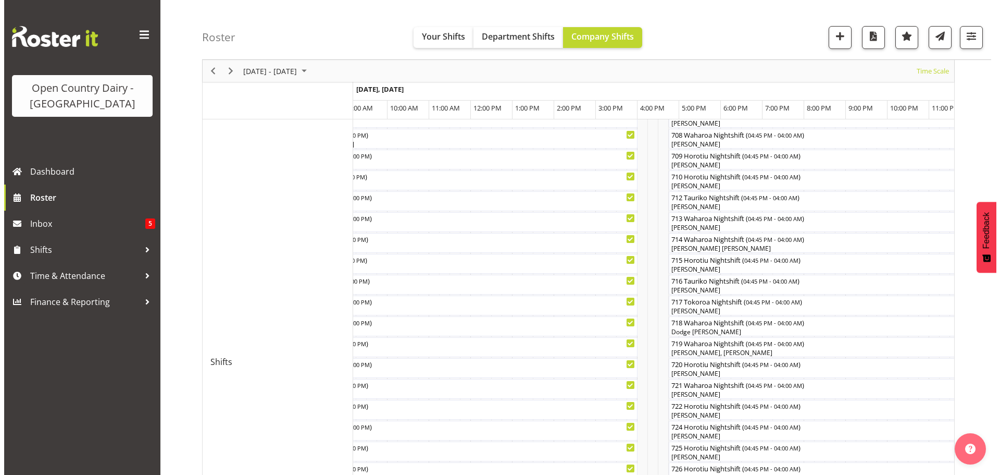
scroll to position [353, 0]
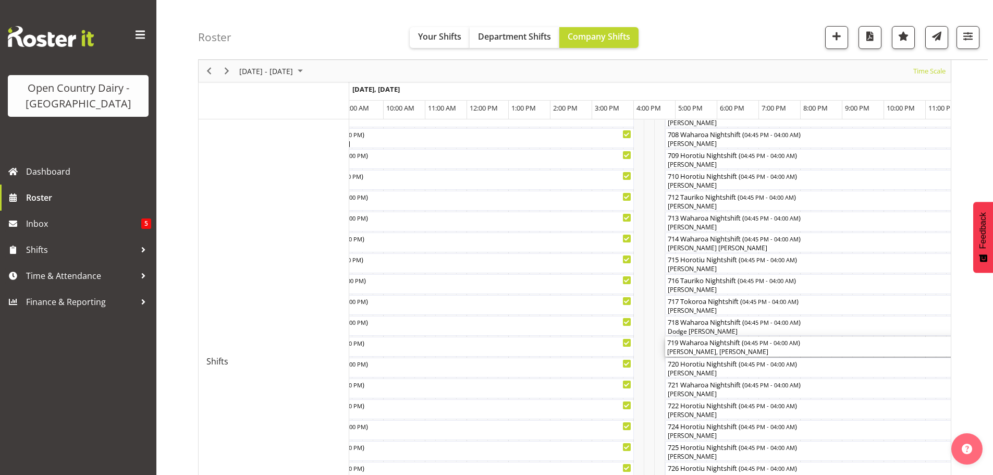
click at [726, 349] on div "[PERSON_NAME], [PERSON_NAME]" at bounding box center [899, 351] width 465 height 9
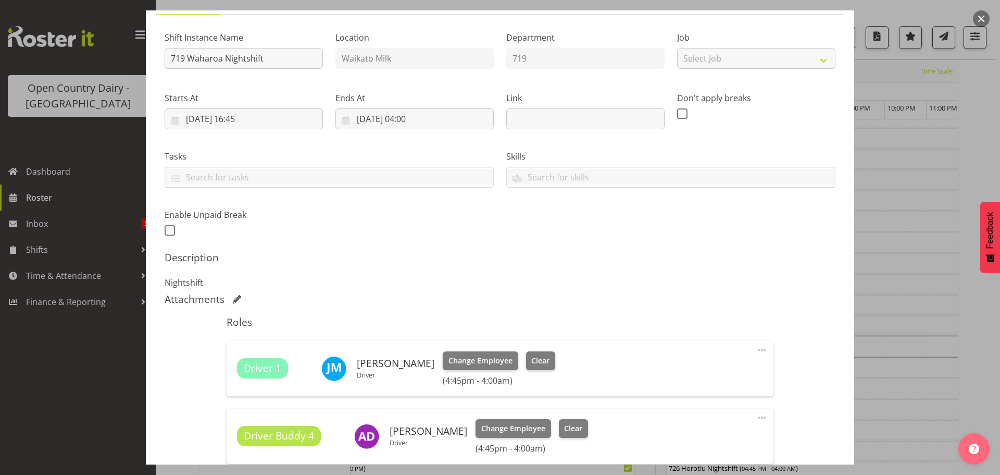
scroll to position [156, 0]
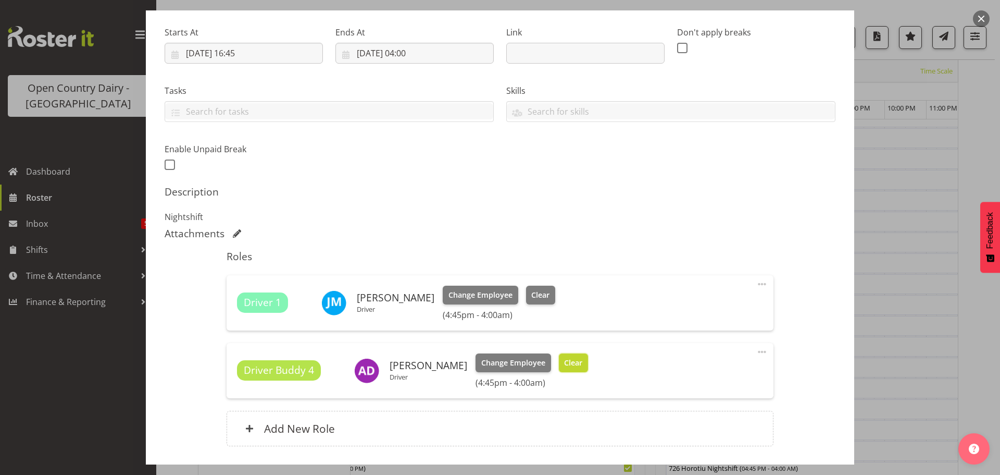
click at [582, 361] on span "Clear" at bounding box center [573, 362] width 18 height 11
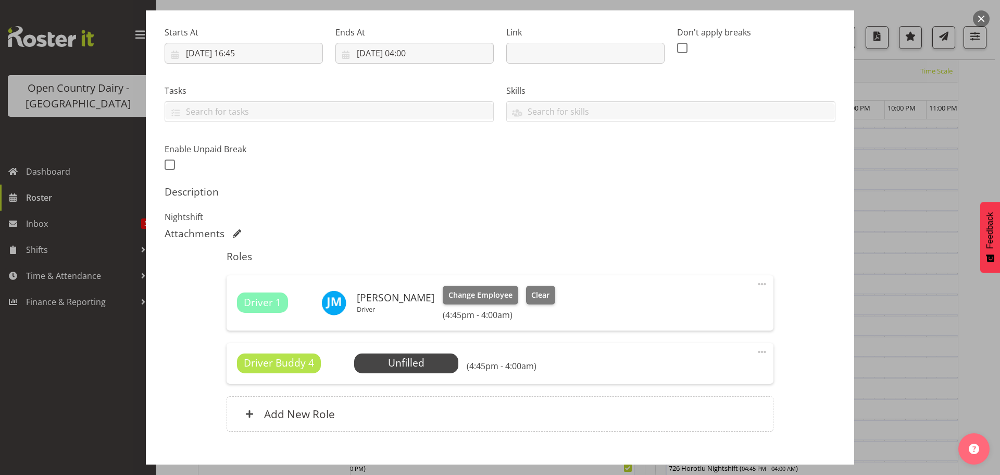
click at [756, 351] on span at bounding box center [762, 351] width 13 height 13
click at [692, 412] on link "Delete" at bounding box center [718, 414] width 100 height 19
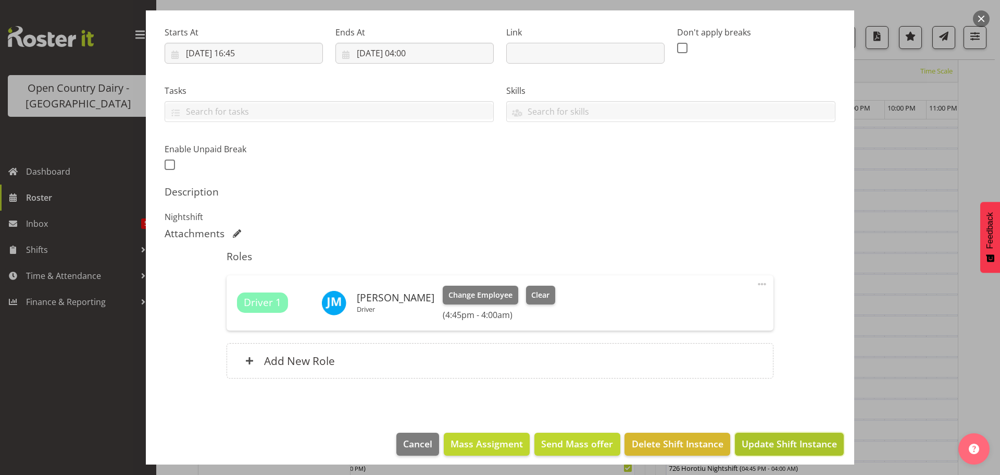
click at [762, 441] on span "Update Shift Instance" at bounding box center [789, 444] width 95 height 14
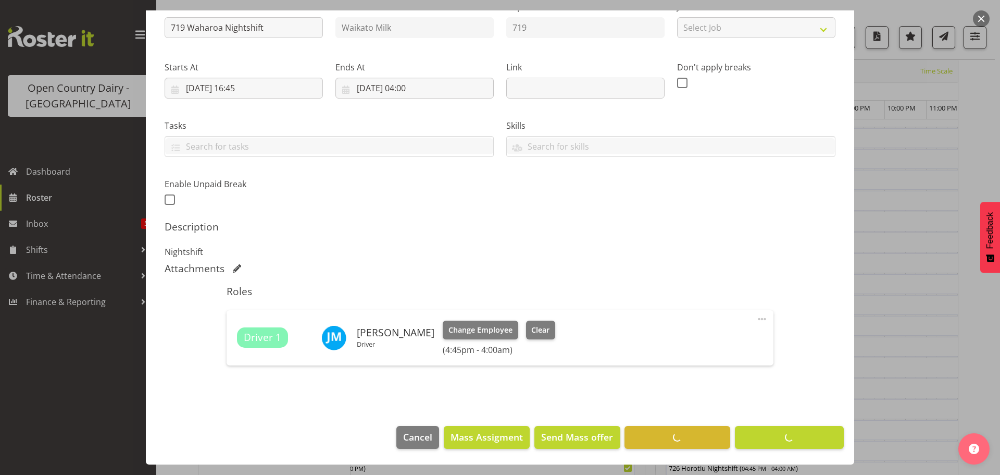
scroll to position [41, 0]
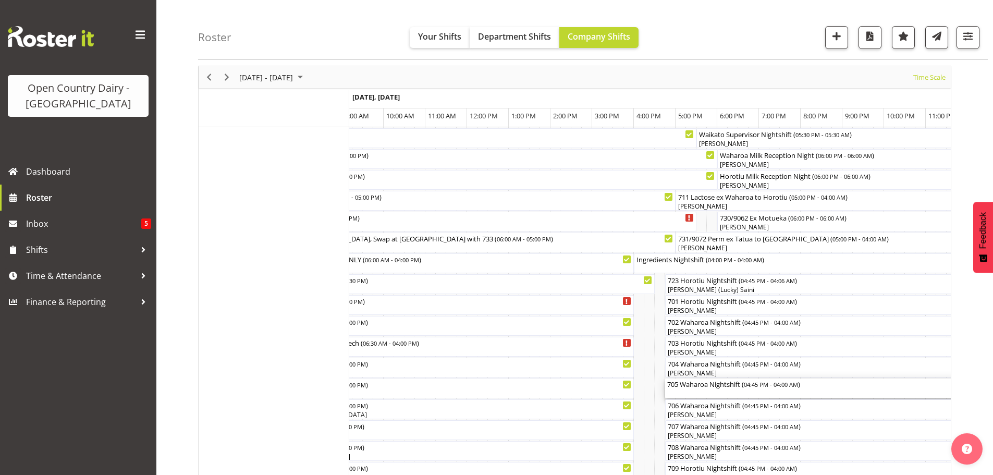
click at [701, 389] on div "705 Waharoa Nightshift ( 04:45 PM - 04:00 AM )" at bounding box center [899, 388] width 465 height 20
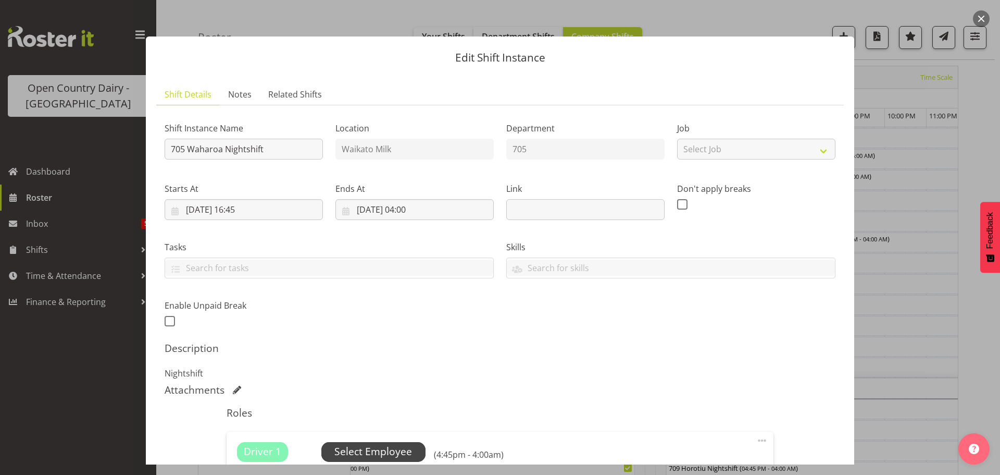
click at [360, 455] on span "Select Employee" at bounding box center [373, 451] width 78 height 15
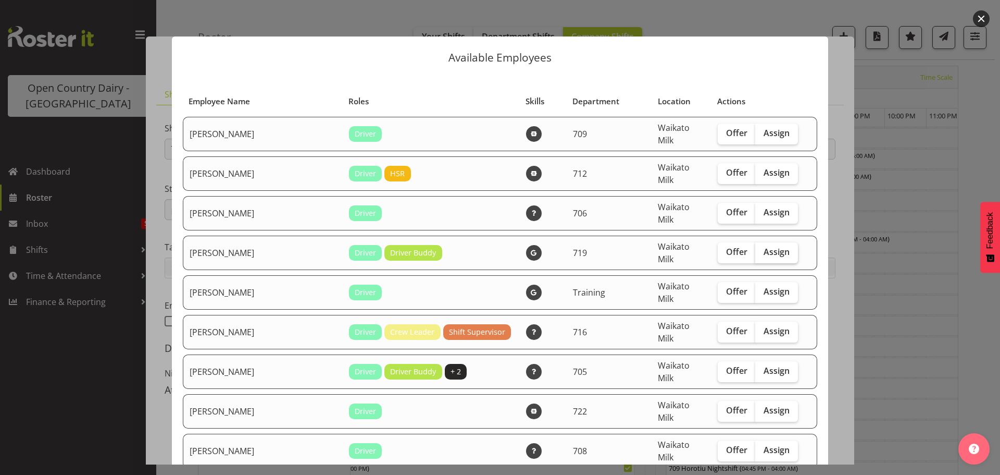
click at [764, 246] on span "Assign" at bounding box center [777, 251] width 26 height 10
click at [755, 249] on input "Assign" at bounding box center [758, 252] width 7 height 7
checkbox input "true"
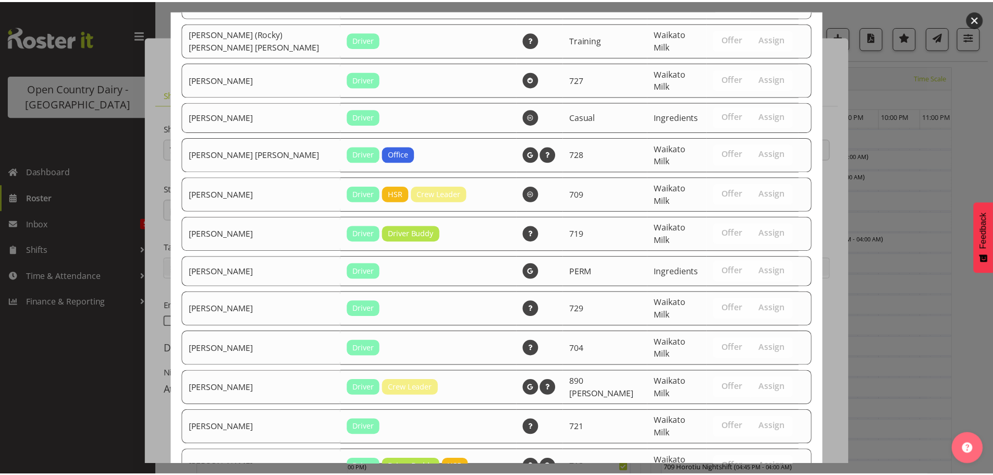
scroll to position [1177, 0]
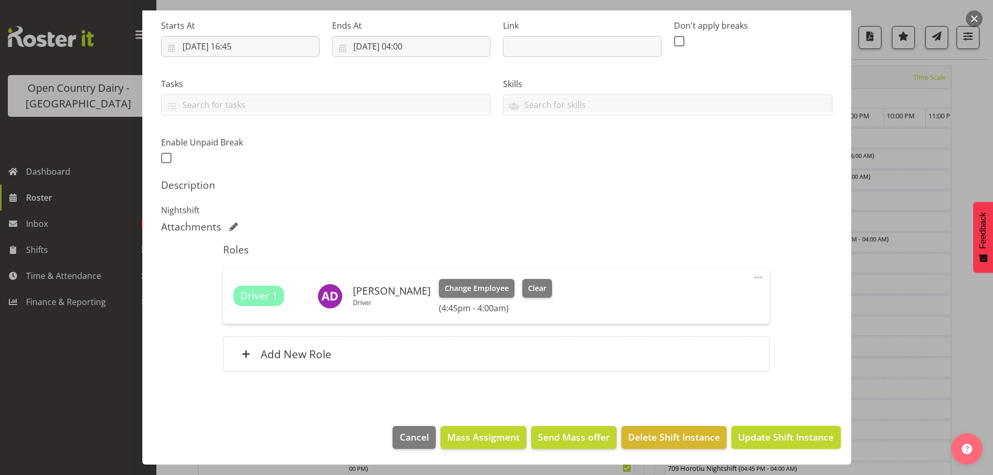
click at [787, 435] on span "Update Shift Instance" at bounding box center [785, 437] width 95 height 14
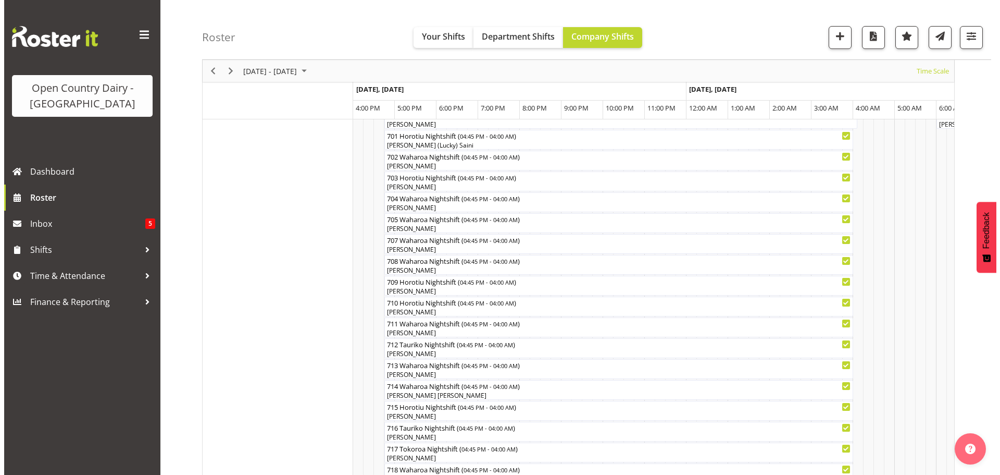
scroll to position [156, 0]
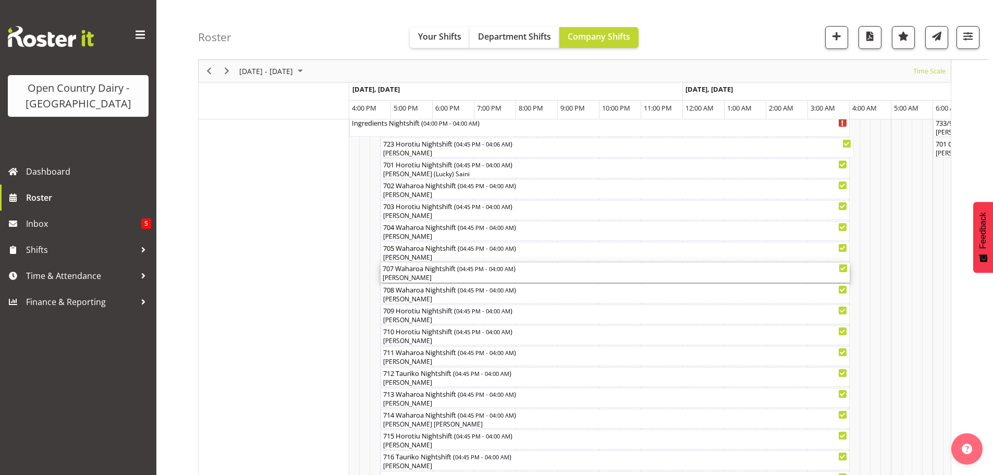
click at [475, 279] on div "[PERSON_NAME]" at bounding box center [614, 277] width 465 height 9
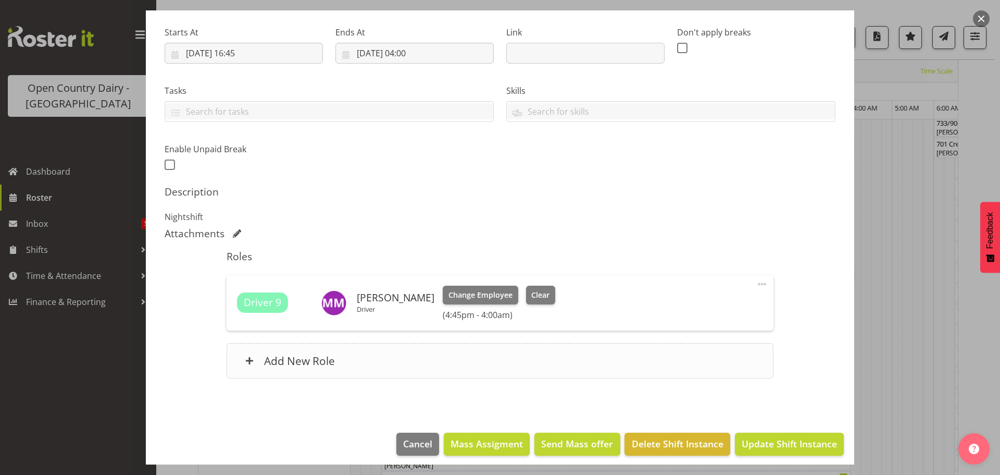
click at [306, 362] on h6 "Add New Role" at bounding box center [299, 361] width 71 height 14
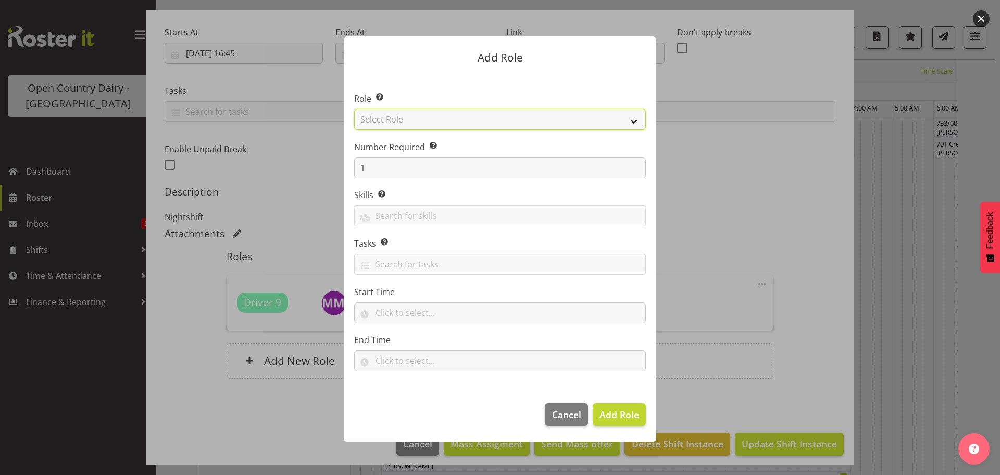
click at [638, 119] on select "Select Role Cadet Driver Crew Leader Driver Driver Buddy Driver Assessor Dayshi…" at bounding box center [500, 119] width 292 height 21
select select "1436"
click at [354, 109] on select "Select Role Cadet Driver Crew Leader Driver Driver Buddy Driver Assessor Dayshi…" at bounding box center [500, 119] width 292 height 21
drag, startPoint x: 607, startPoint y: 411, endPoint x: 596, endPoint y: 402, distance: 14.8
click at [607, 412] on span "Add Role" at bounding box center [620, 414] width 40 height 13
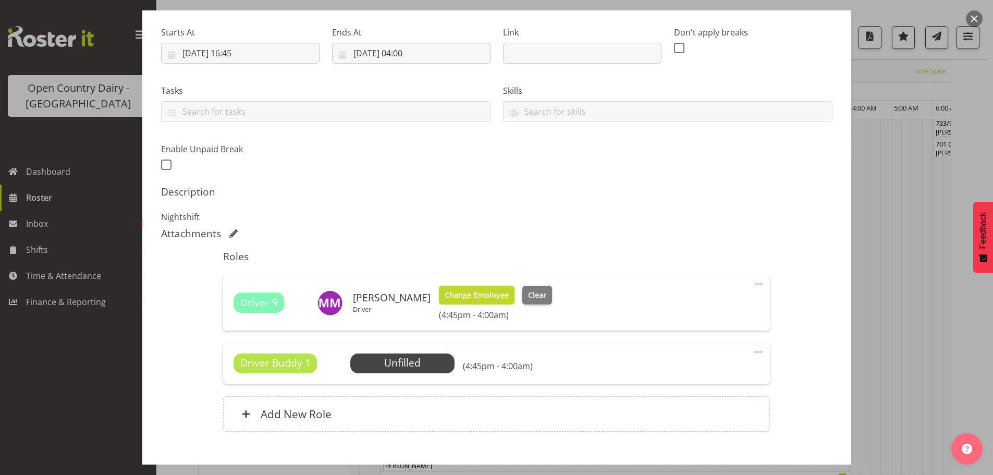
click at [475, 295] on span "Change Employee" at bounding box center [476, 294] width 64 height 11
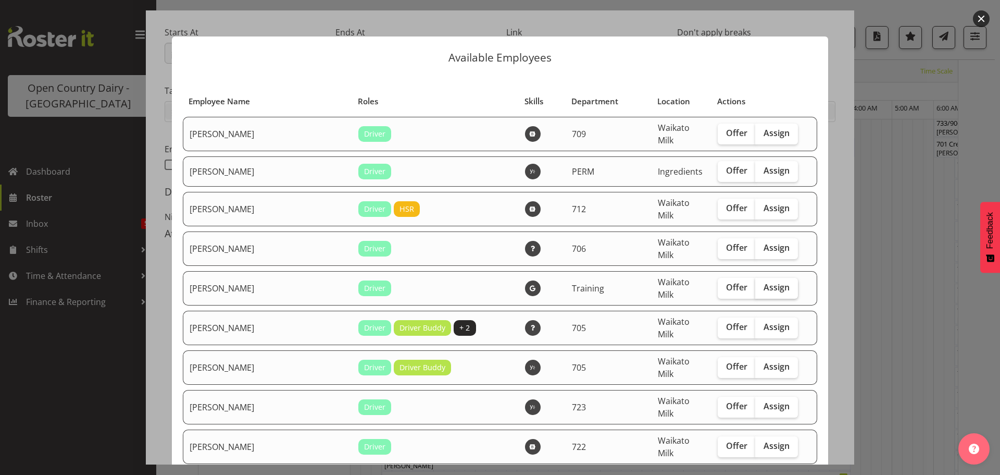
click at [764, 282] on span "Assign" at bounding box center [777, 287] width 26 height 10
click at [755, 284] on input "Assign" at bounding box center [758, 287] width 7 height 7
checkbox input "true"
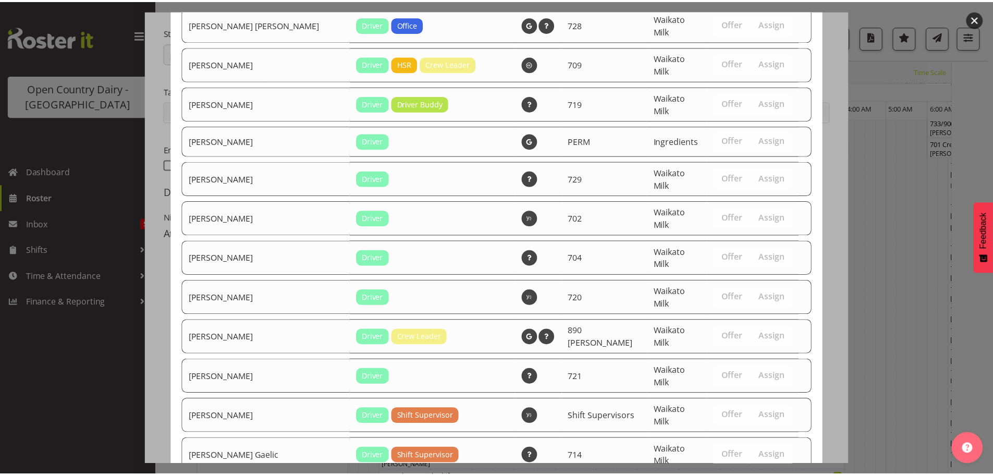
scroll to position [1922, 0]
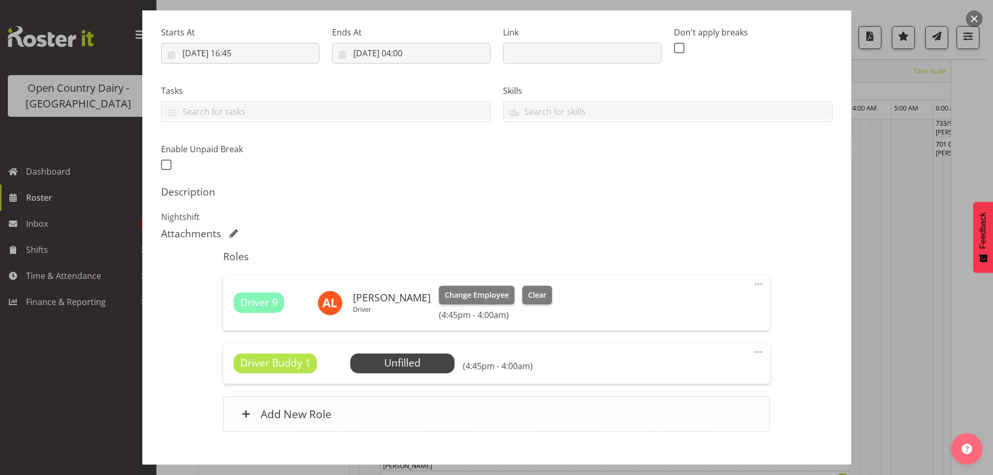
scroll to position [216, 0]
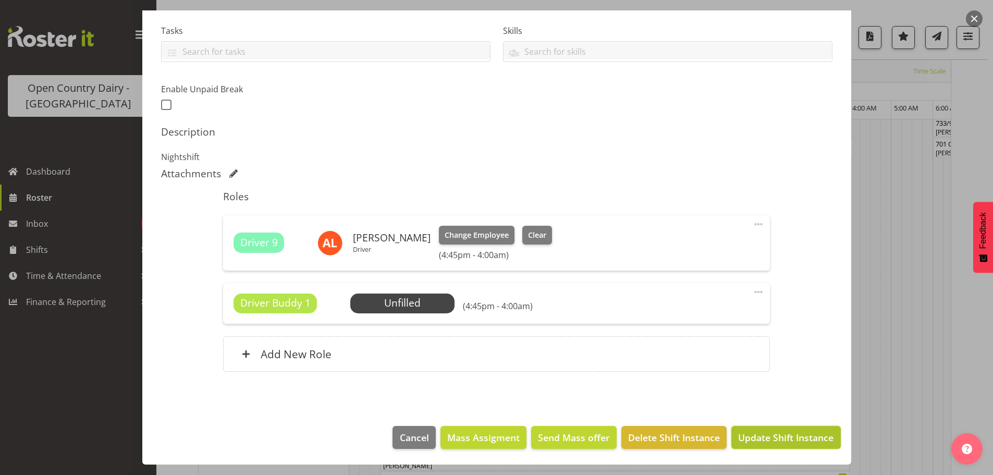
click at [763, 436] on span "Update Shift Instance" at bounding box center [785, 437] width 95 height 14
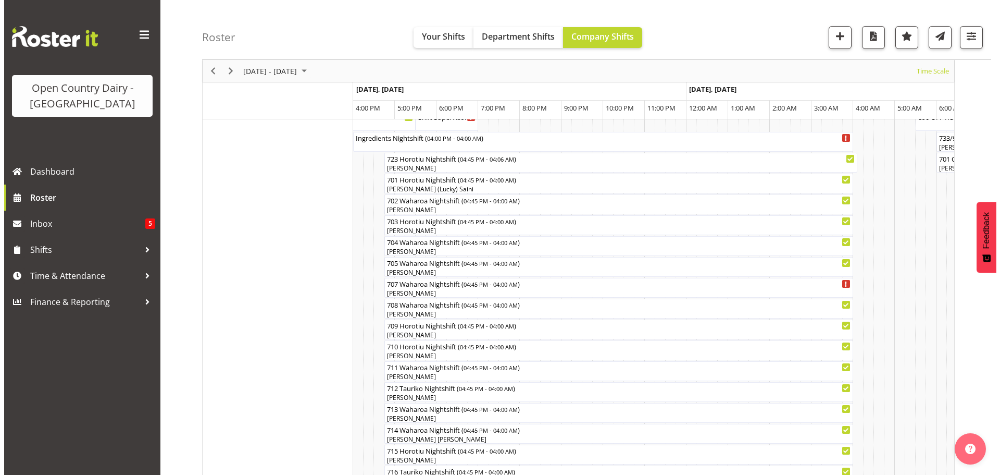
scroll to position [145, 0]
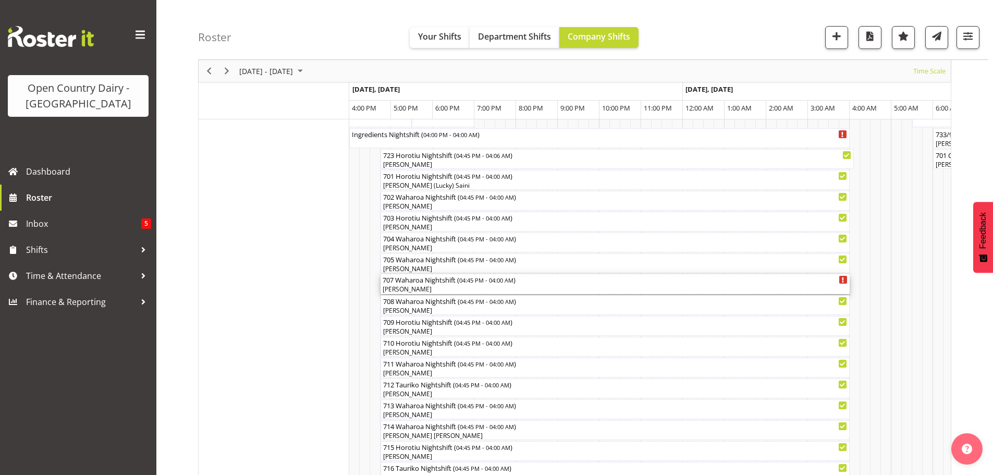
click at [459, 289] on div "[PERSON_NAME]" at bounding box center [614, 288] width 465 height 9
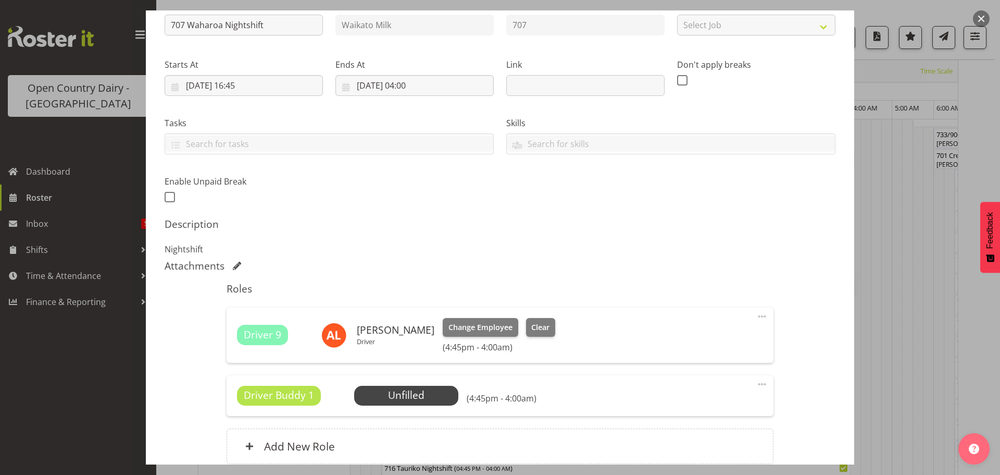
scroll to position [104, 0]
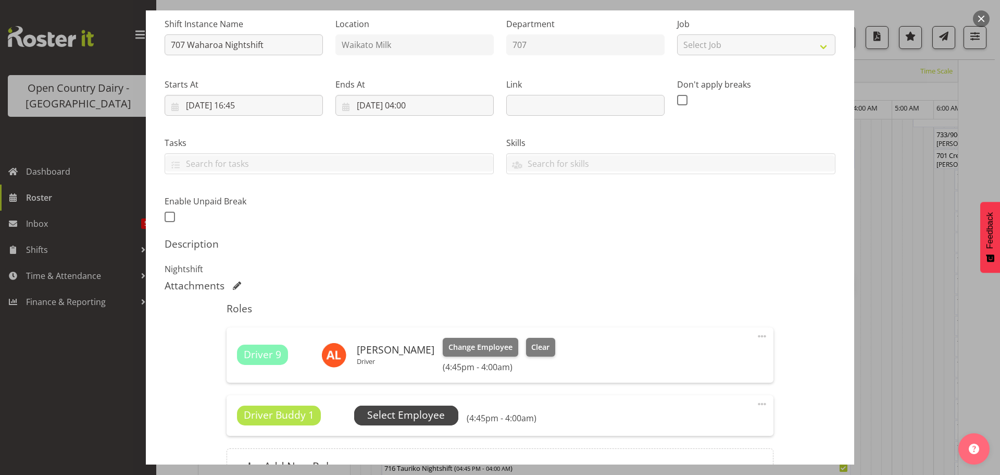
click at [404, 417] on span "Select Employee" at bounding box center [406, 414] width 78 height 15
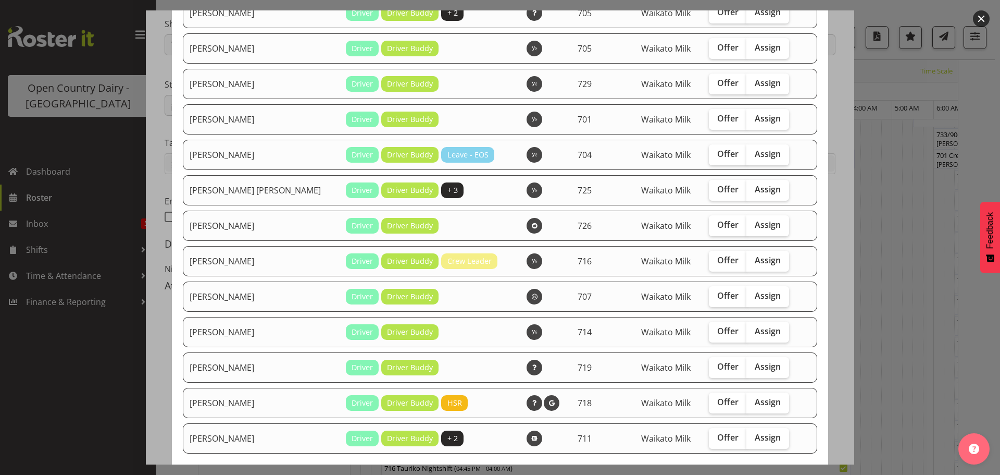
scroll to position [156, 0]
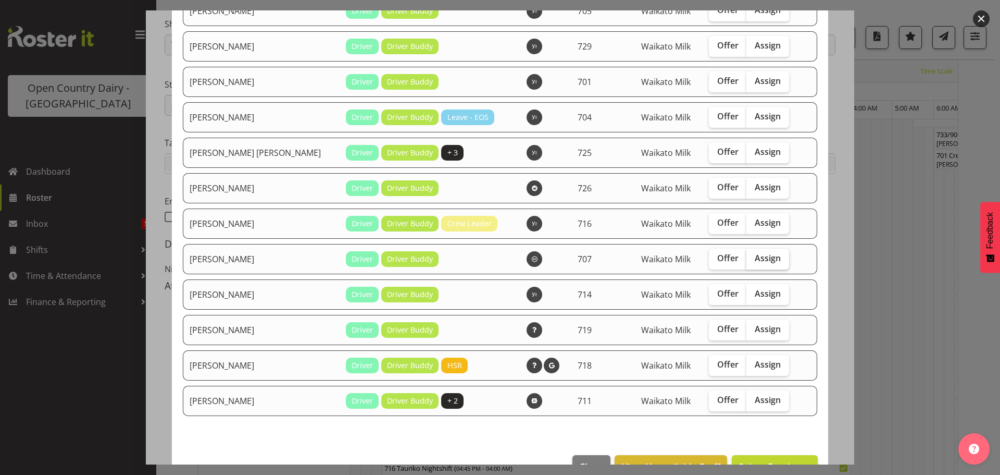
click at [755, 256] on span "Assign" at bounding box center [768, 258] width 26 height 10
click at [753, 256] on input "Assign" at bounding box center [750, 258] width 7 height 7
checkbox input "true"
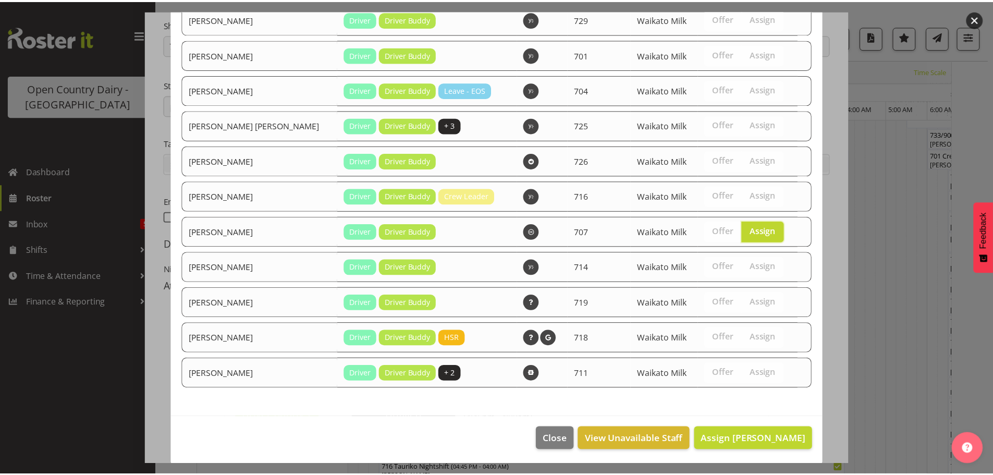
scroll to position [185, 0]
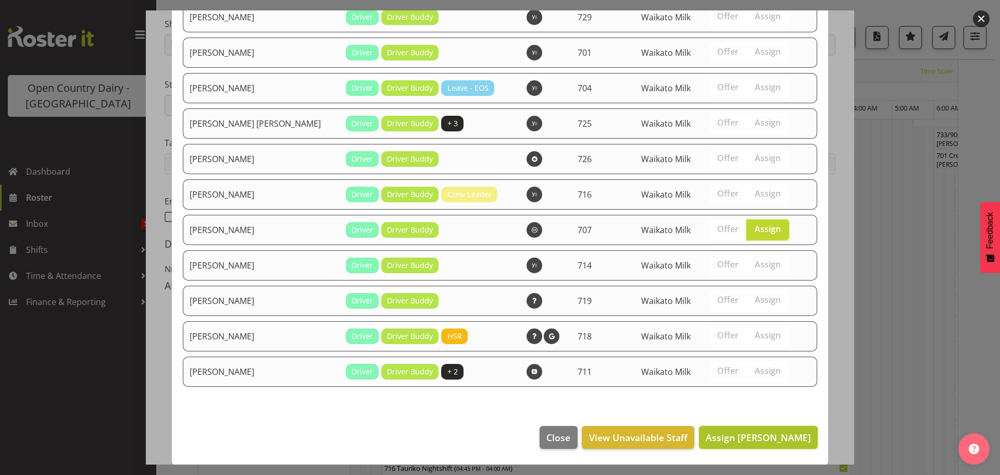
click at [758, 435] on span "Assign [PERSON_NAME]" at bounding box center [758, 437] width 105 height 13
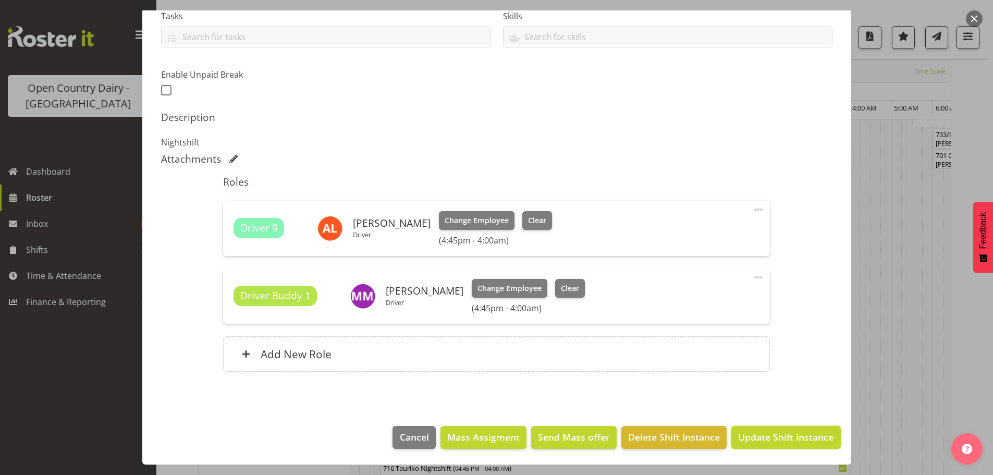
click at [778, 433] on span "Update Shift Instance" at bounding box center [785, 437] width 95 height 14
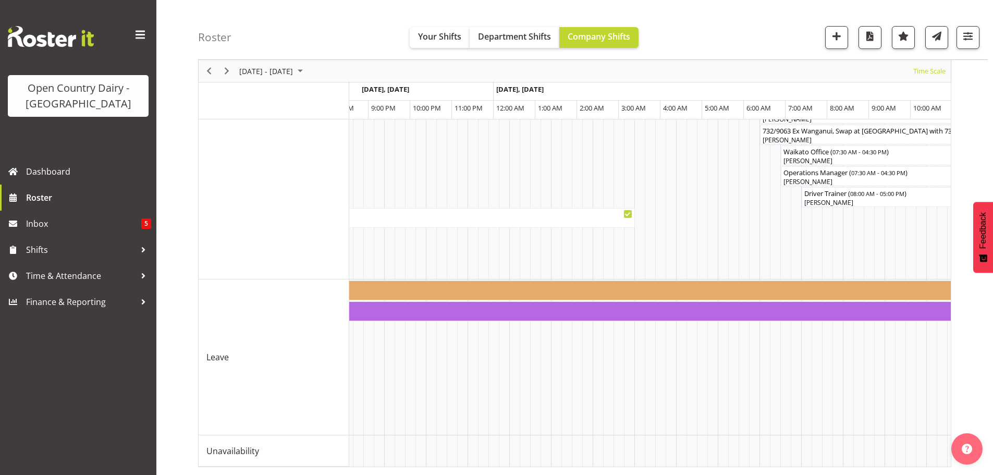
scroll to position [0, 3899]
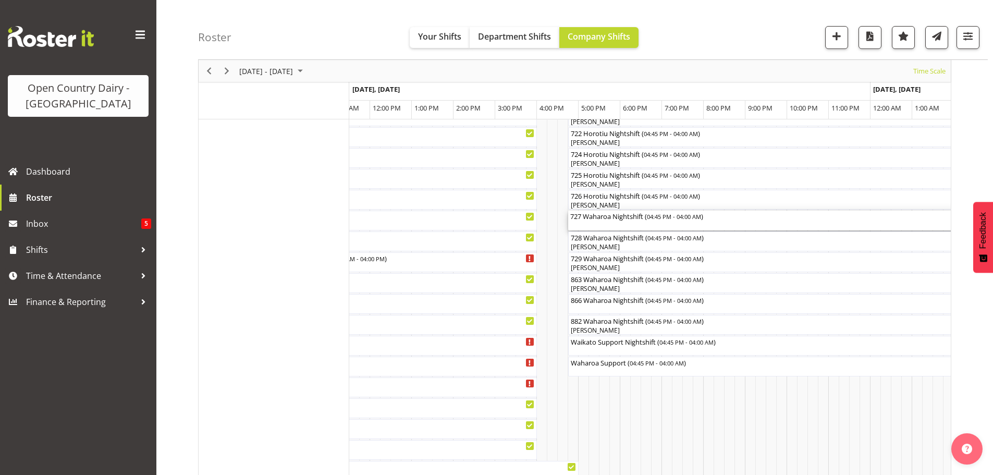
click at [619, 223] on div "727 Waharoa Nightshift ( 04:45 PM - 04:00 AM )" at bounding box center [802, 220] width 465 height 20
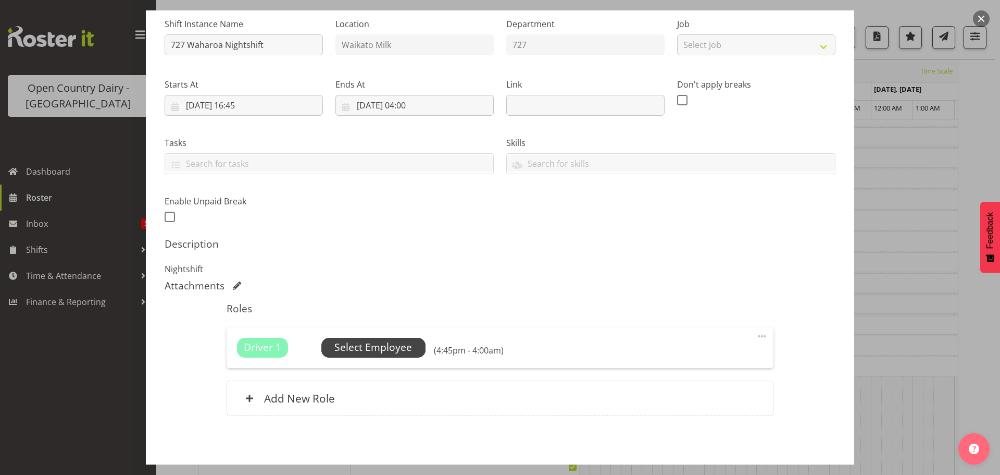
click at [371, 346] on span "Select Employee" at bounding box center [373, 347] width 78 height 15
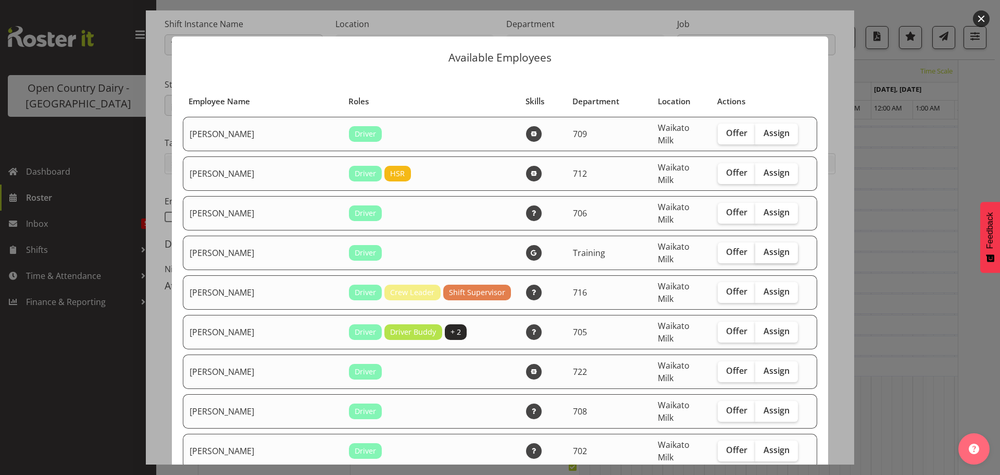
click at [764, 246] on span "Assign" at bounding box center [777, 251] width 26 height 10
click at [755, 249] on input "Assign" at bounding box center [758, 252] width 7 height 7
checkbox input "true"
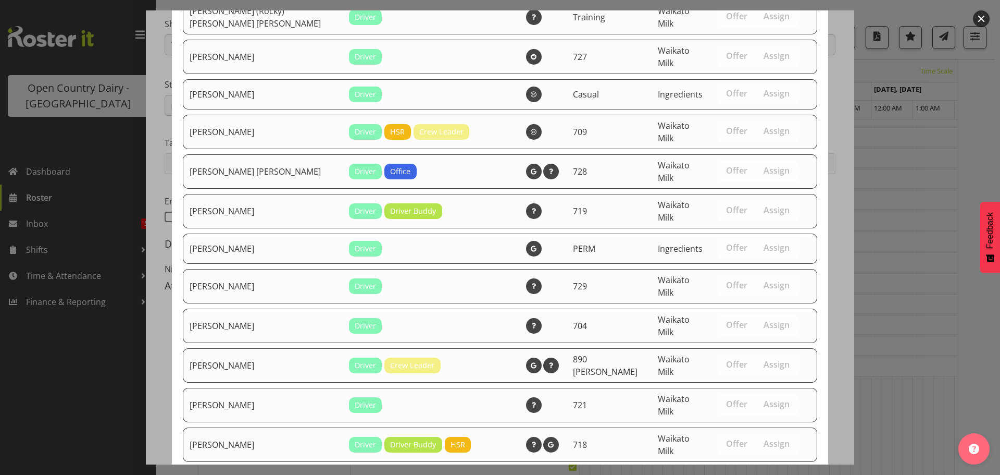
drag, startPoint x: 759, startPoint y: 432, endPoint x: 760, endPoint y: 426, distance: 6.4
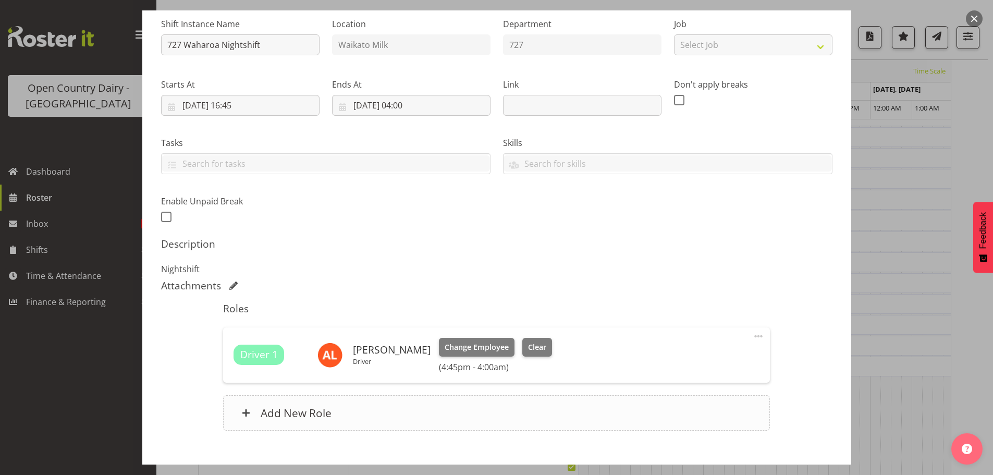
click at [289, 413] on h6 "Add New Role" at bounding box center [296, 413] width 71 height 14
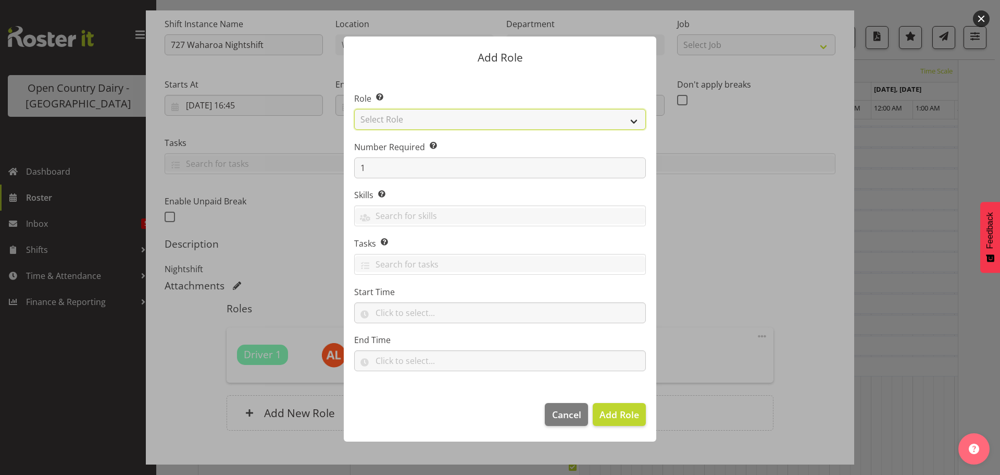
click at [633, 119] on select "Select Role Cadet Driver Crew Leader Driver Driver Buddy Driver Assessor Dayshi…" at bounding box center [500, 119] width 292 height 21
select select "1482"
click at [354, 109] on select "Select Role Cadet Driver Crew Leader Driver Driver Buddy Driver Assessor Dayshi…" at bounding box center [500, 119] width 292 height 21
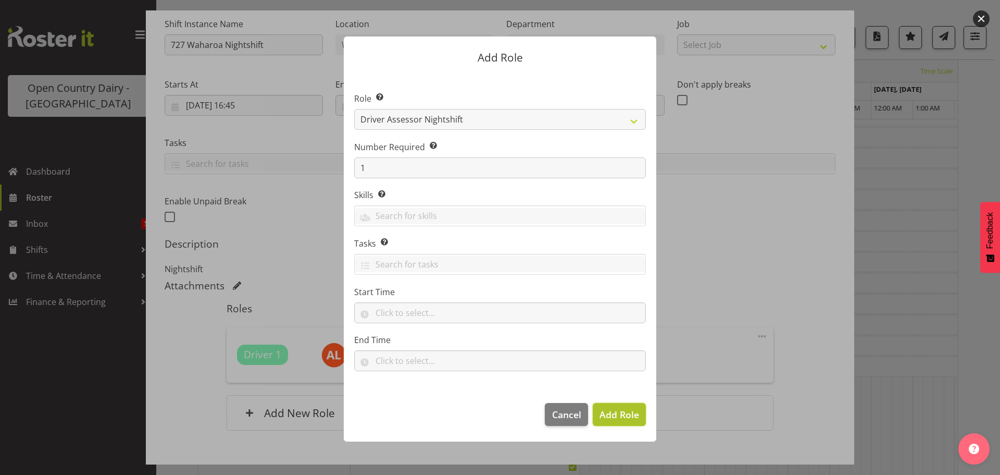
click at [626, 413] on span "Add Role" at bounding box center [620, 414] width 40 height 13
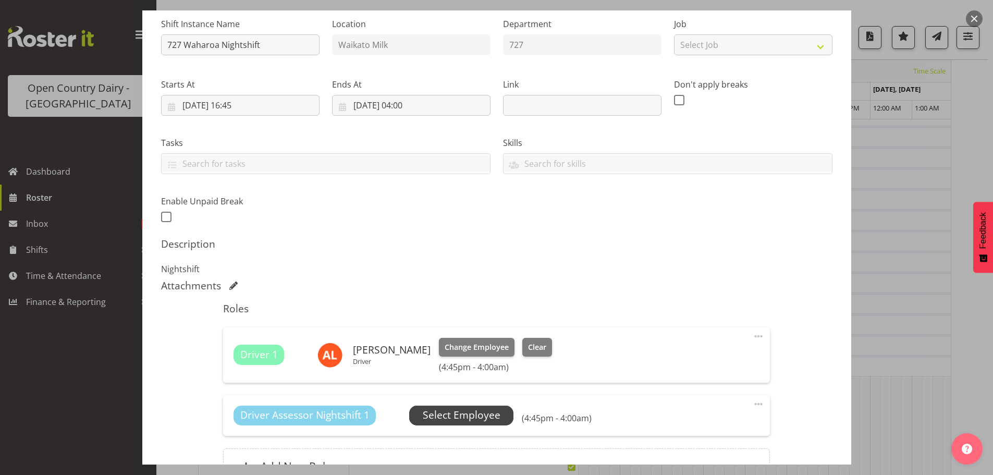
click at [453, 415] on span "Select Employee" at bounding box center [462, 414] width 78 height 15
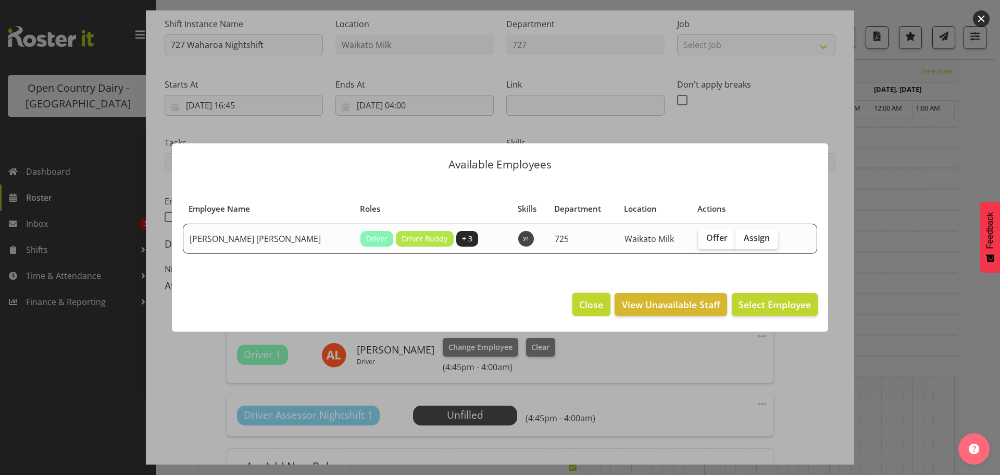
click at [588, 306] on span "Close" at bounding box center [591, 304] width 24 height 14
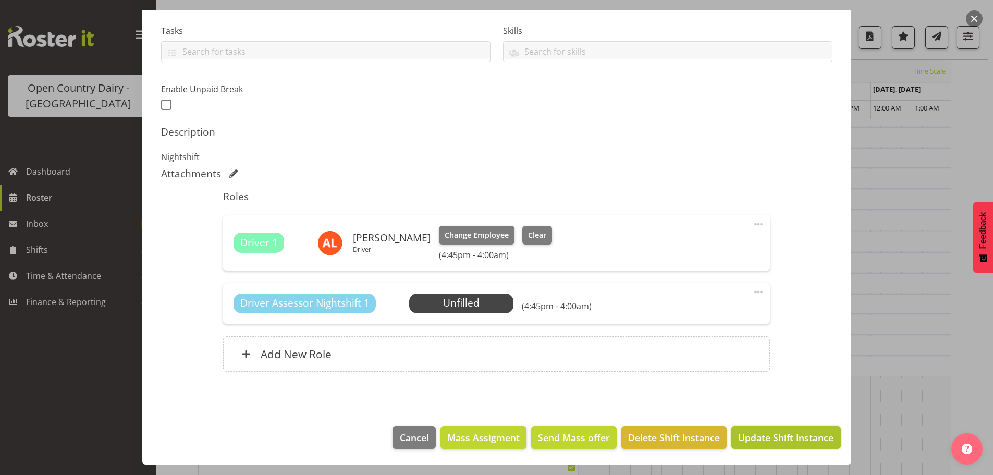
click at [773, 440] on span "Update Shift Instance" at bounding box center [785, 437] width 95 height 14
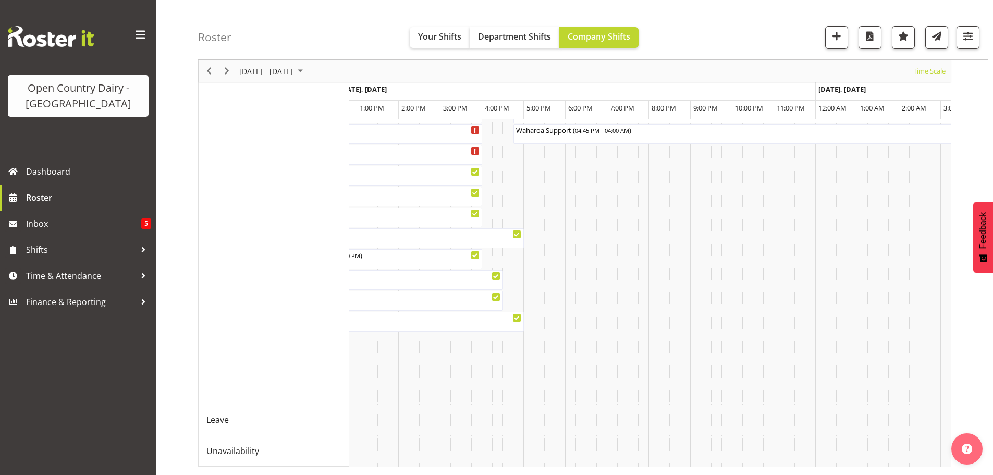
scroll to position [0, 4610]
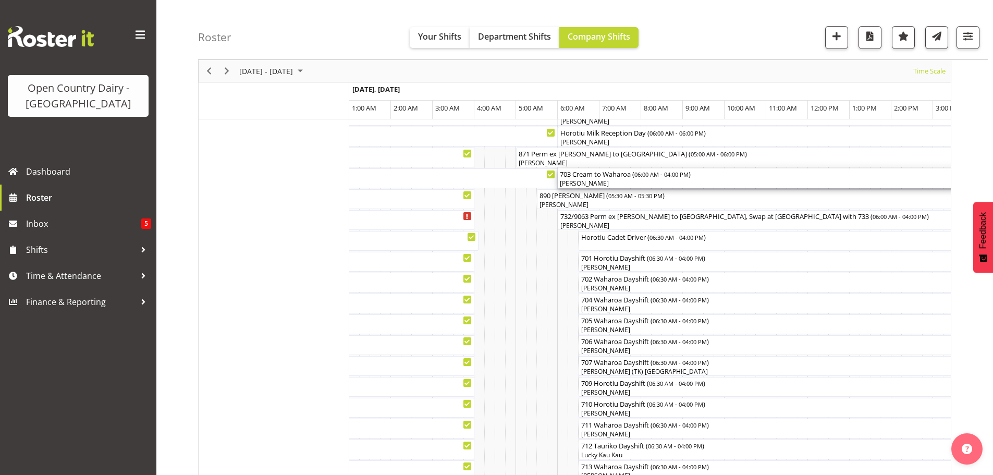
click at [615, 180] on div "[PERSON_NAME]" at bounding box center [766, 183] width 413 height 9
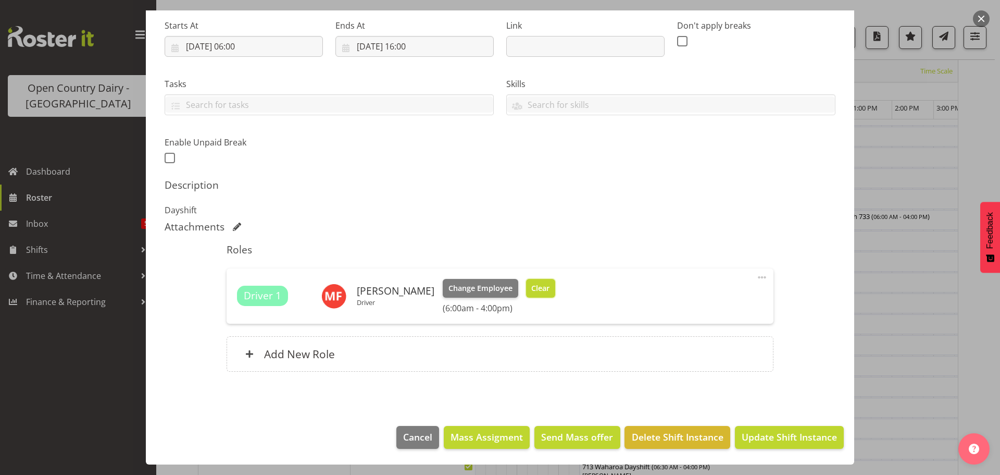
click at [531, 287] on span "Clear" at bounding box center [540, 287] width 18 height 11
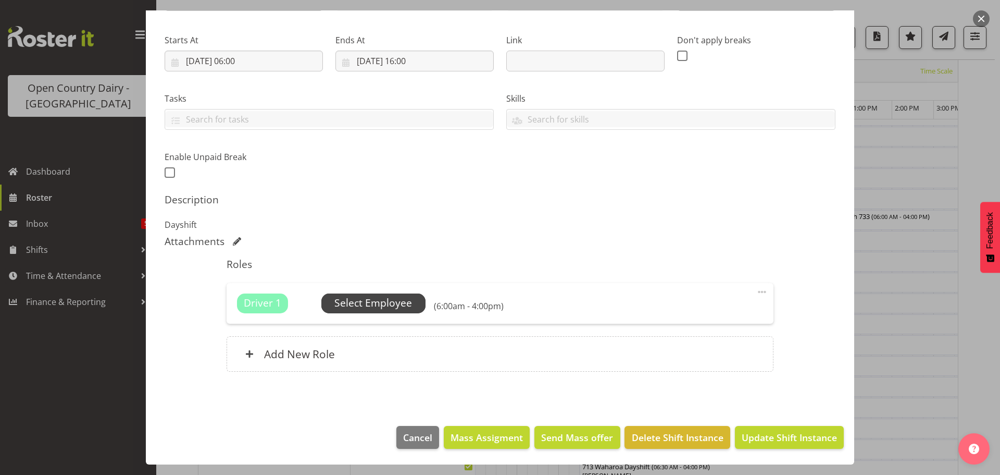
click at [365, 306] on span "Select Employee" at bounding box center [373, 302] width 78 height 15
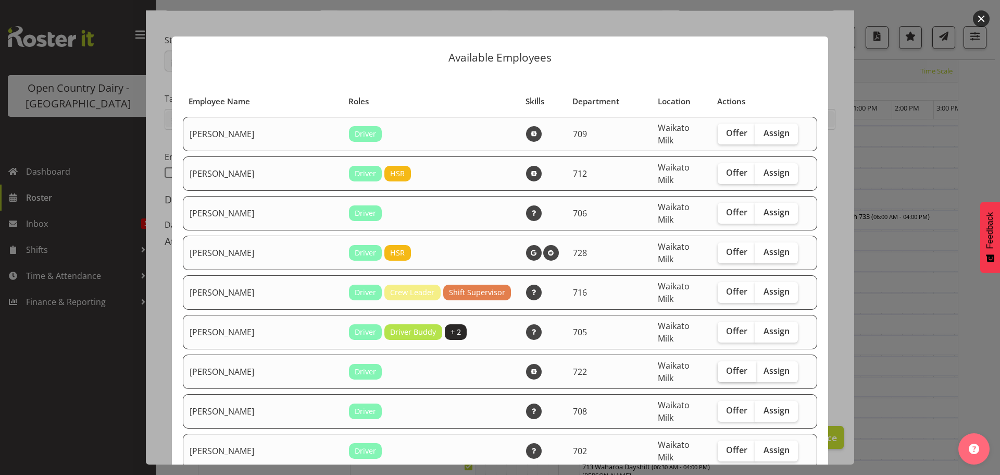
click at [726, 365] on span "Offer" at bounding box center [736, 370] width 21 height 10
click at [718, 367] on input "Offer" at bounding box center [721, 370] width 7 height 7
checkbox input "true"
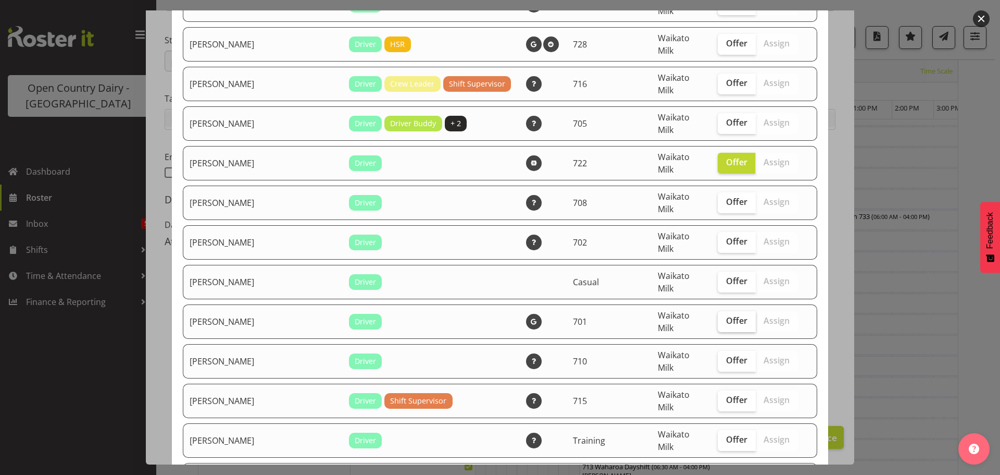
click at [726, 315] on span "Offer" at bounding box center [736, 320] width 21 height 10
click at [718, 317] on input "Offer" at bounding box center [721, 320] width 7 height 7
checkbox input "true"
click at [726, 355] on span "Offer" at bounding box center [736, 360] width 21 height 10
click at [720, 357] on input "Offer" at bounding box center [721, 360] width 7 height 7
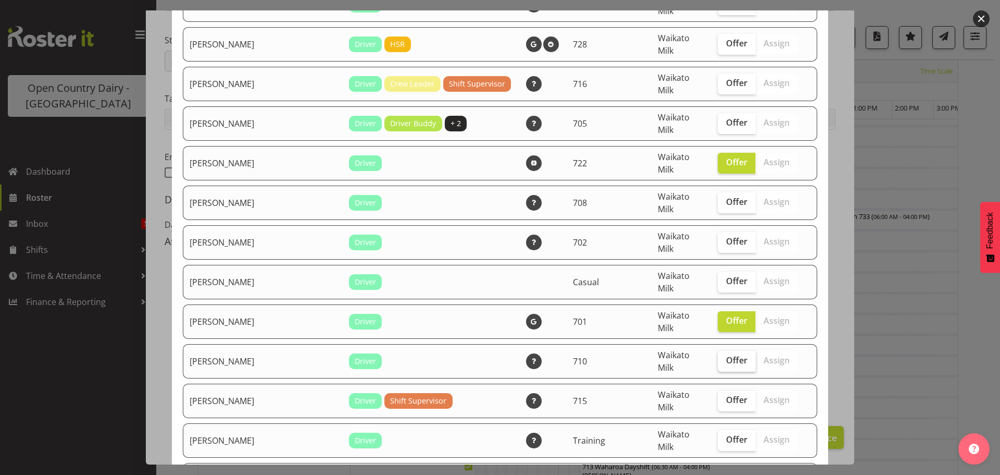
checkbox input "true"
click at [726, 394] on span "Offer" at bounding box center [736, 399] width 21 height 10
click at [720, 396] on input "Offer" at bounding box center [721, 399] width 7 height 7
checkbox input "true"
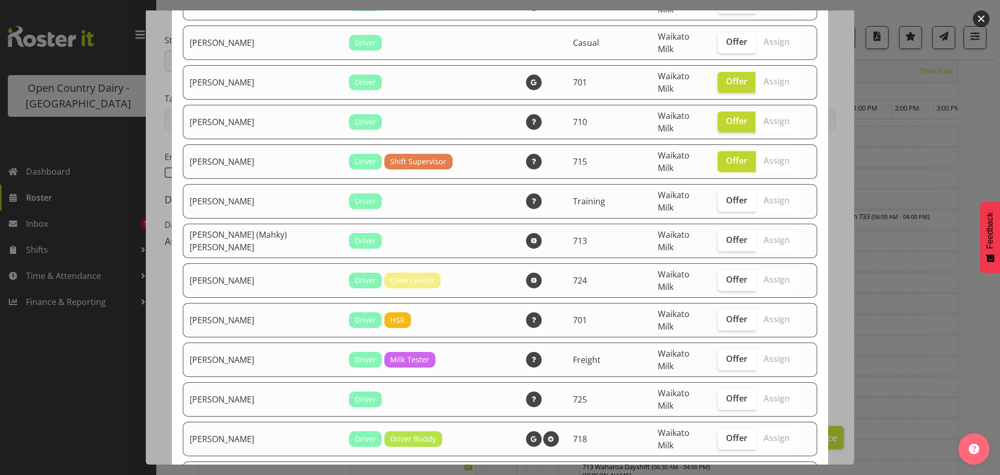
scroll to position [469, 0]
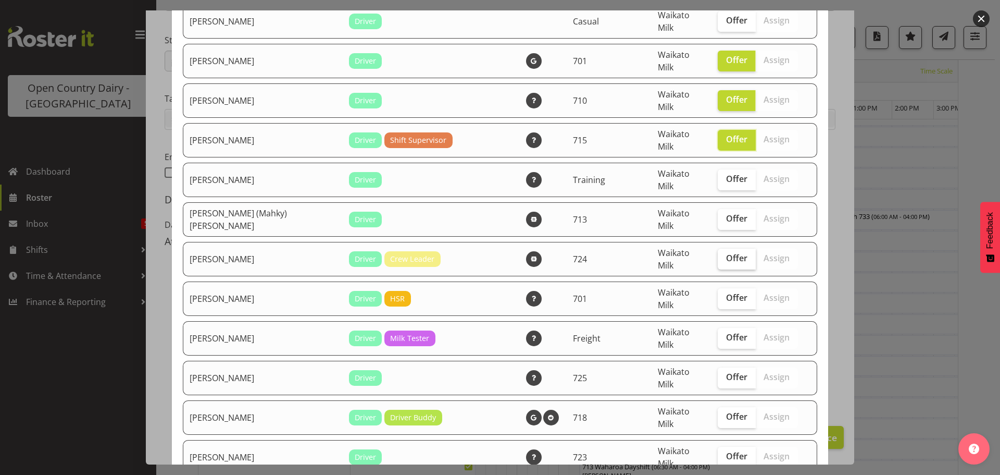
click at [726, 253] on span "Offer" at bounding box center [736, 258] width 21 height 10
click at [718, 255] on input "Offer" at bounding box center [721, 258] width 7 height 7
checkbox input "true"
click at [726, 292] on span "Offer" at bounding box center [736, 297] width 21 height 10
click at [718, 294] on input "Offer" at bounding box center [721, 297] width 7 height 7
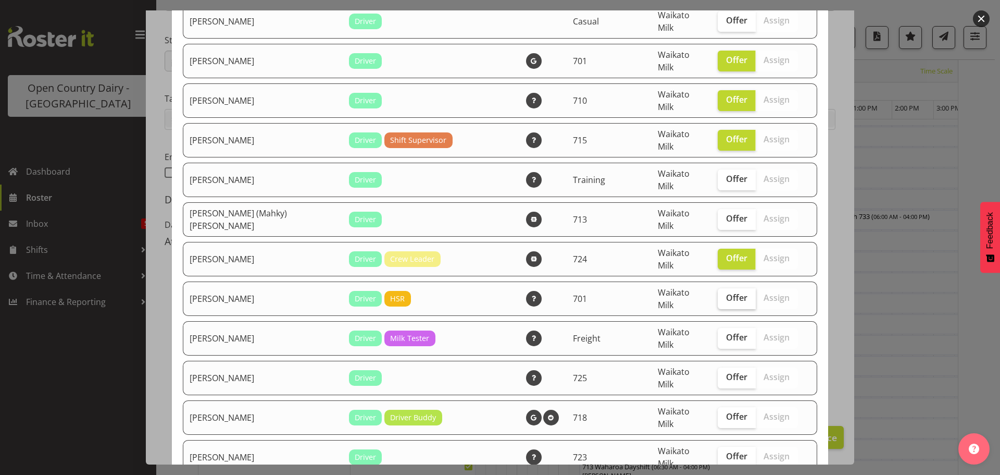
checkbox input "true"
click at [726, 371] on span "Offer" at bounding box center [736, 376] width 21 height 10
click at [718, 374] on input "Offer" at bounding box center [721, 377] width 7 height 7
checkbox input "true"
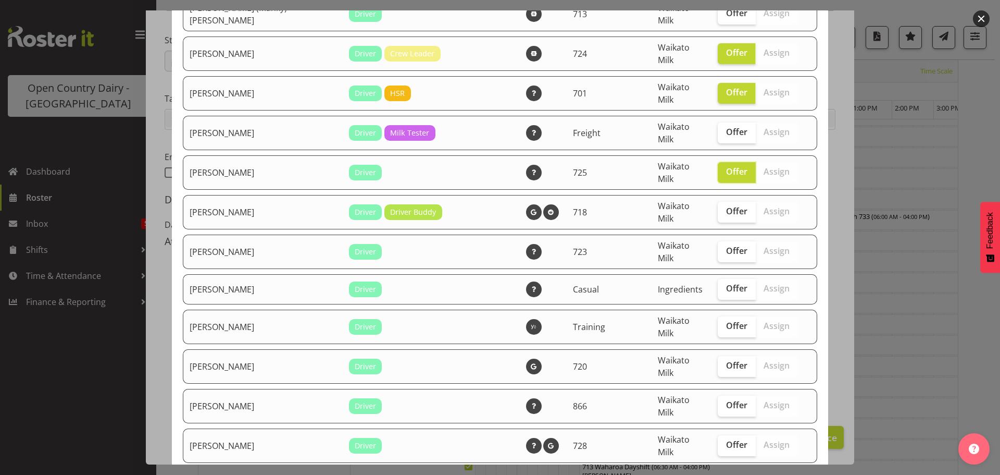
scroll to position [677, 0]
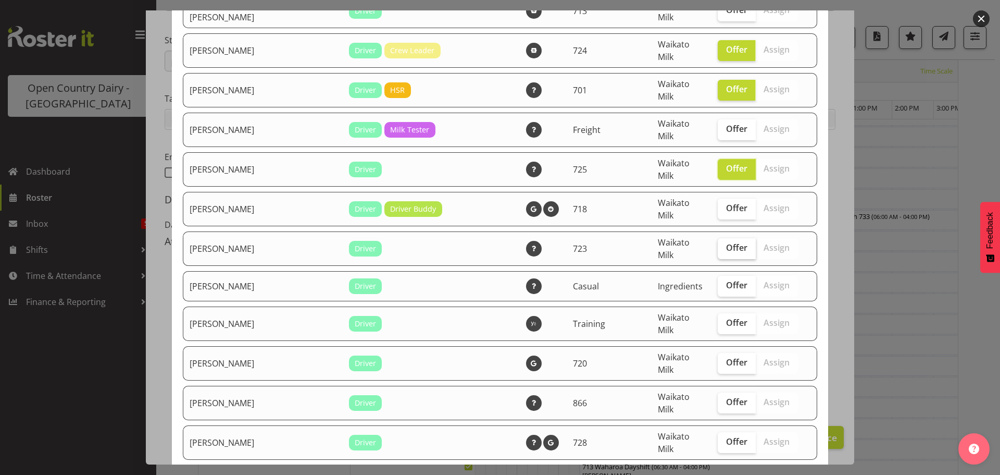
click at [726, 242] on span "Offer" at bounding box center [736, 247] width 21 height 10
click at [722, 244] on input "Offer" at bounding box center [721, 247] width 7 height 7
checkbox input "true"
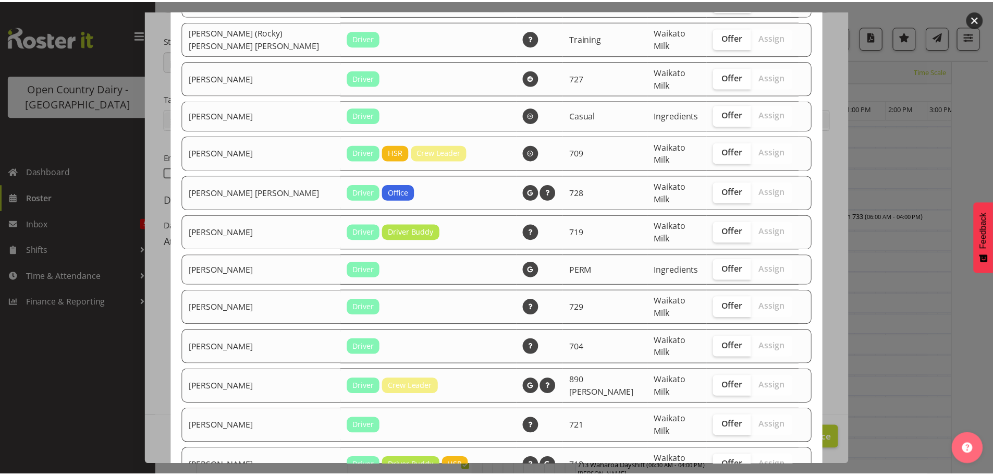
scroll to position [1177, 0]
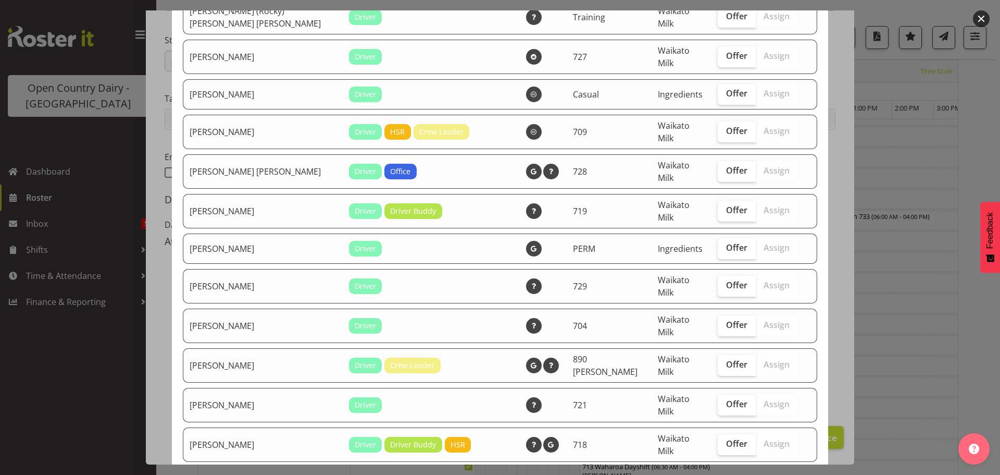
drag, startPoint x: 766, startPoint y: 437, endPoint x: 762, endPoint y: 429, distance: 8.6
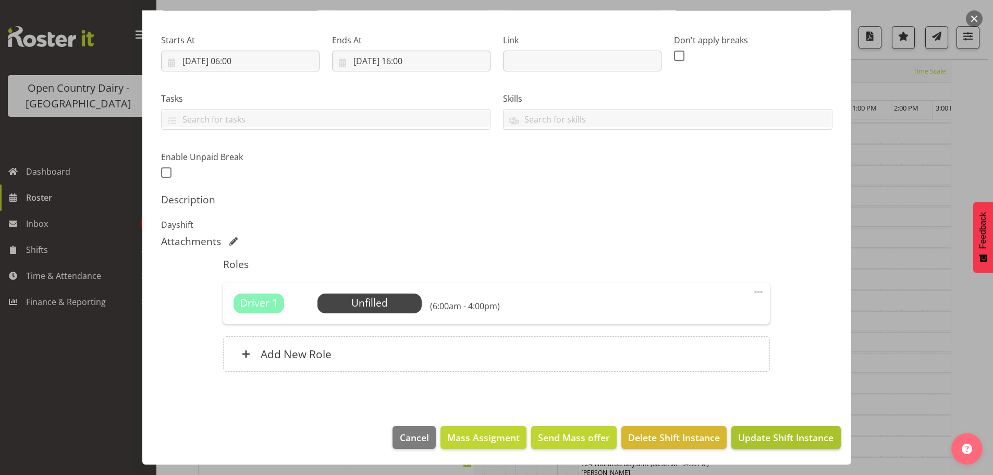
scroll to position [344, 0]
click at [762, 434] on span "Update Shift Instance" at bounding box center [785, 437] width 95 height 14
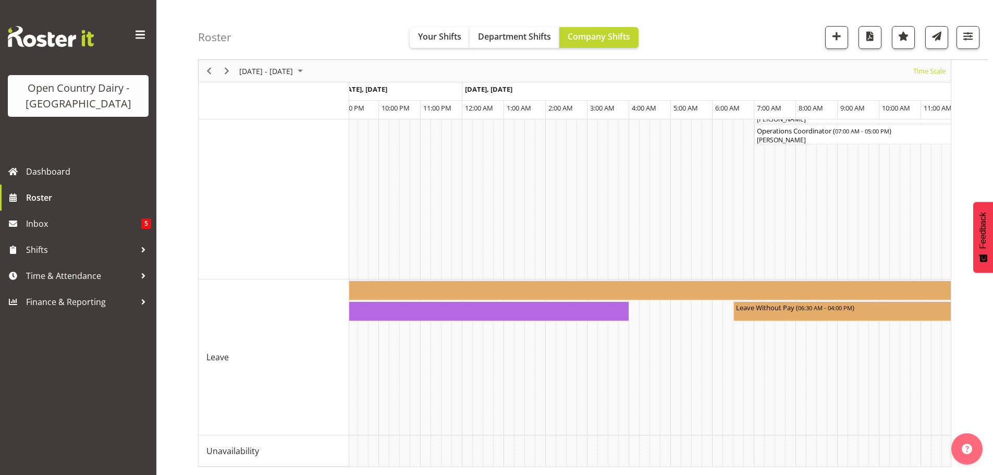
scroll to position [0, 4859]
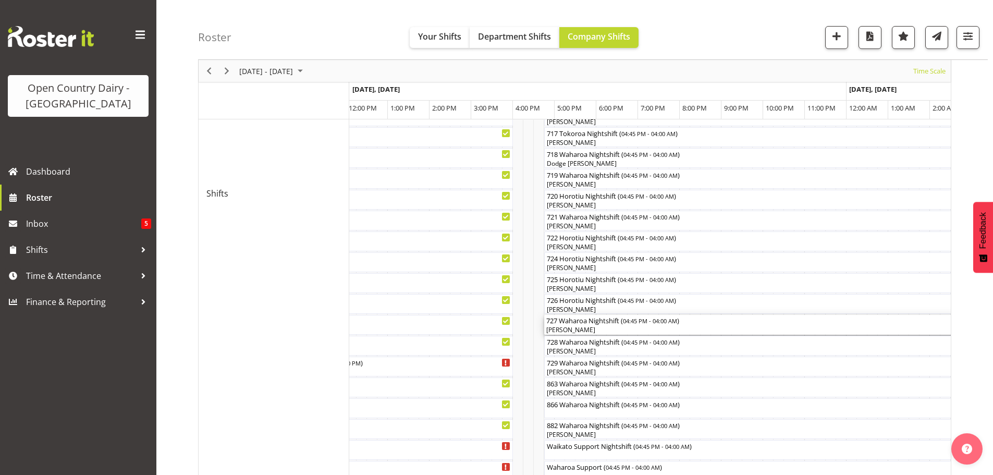
click at [620, 330] on div "[PERSON_NAME]" at bounding box center [778, 329] width 465 height 9
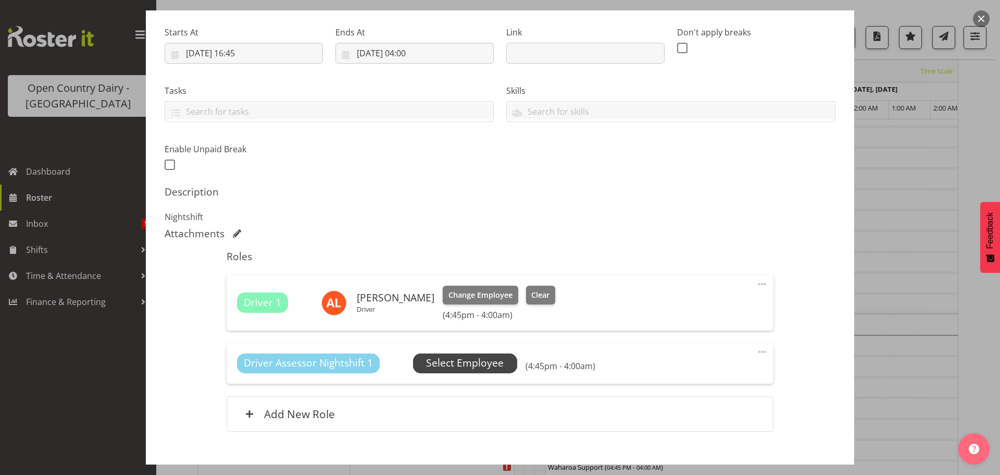
click at [472, 363] on span "Select Employee" at bounding box center [465, 362] width 78 height 15
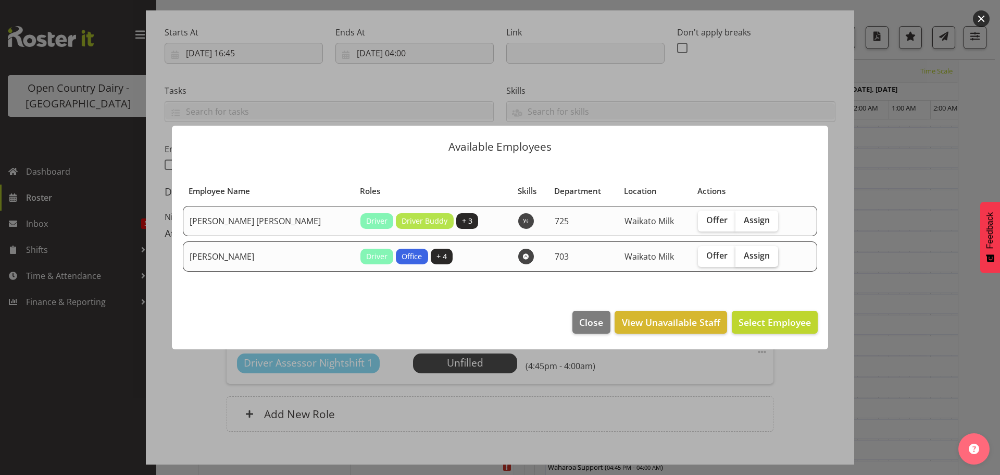
click at [744, 255] on span "Assign" at bounding box center [757, 255] width 26 height 10
click at [740, 255] on input "Assign" at bounding box center [739, 255] width 7 height 7
checkbox input "true"
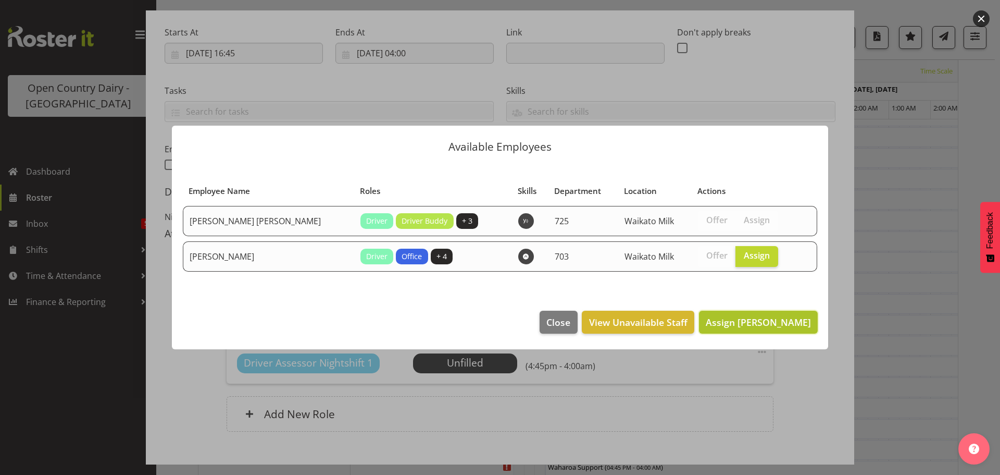
click at [764, 321] on span "Assign [PERSON_NAME]" at bounding box center [758, 322] width 105 height 13
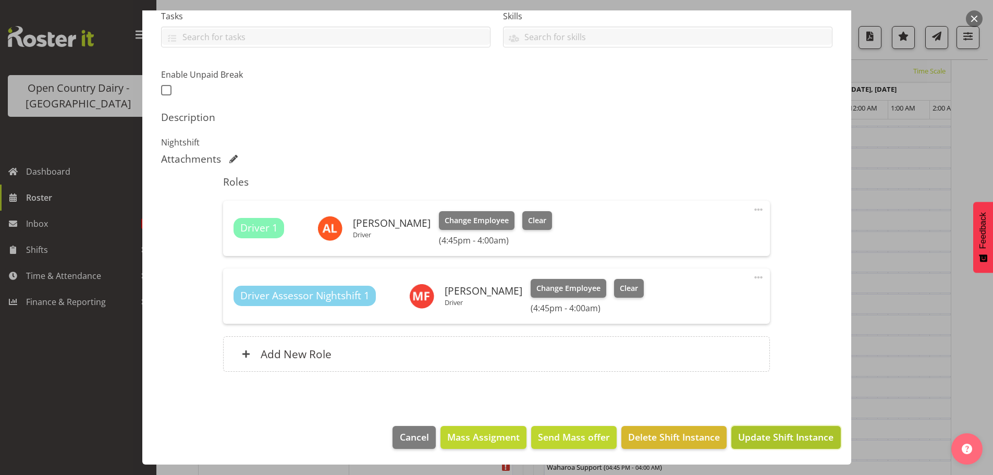
click at [766, 432] on span "Update Shift Instance" at bounding box center [785, 437] width 95 height 14
